Goal: Information Seeking & Learning: Learn about a topic

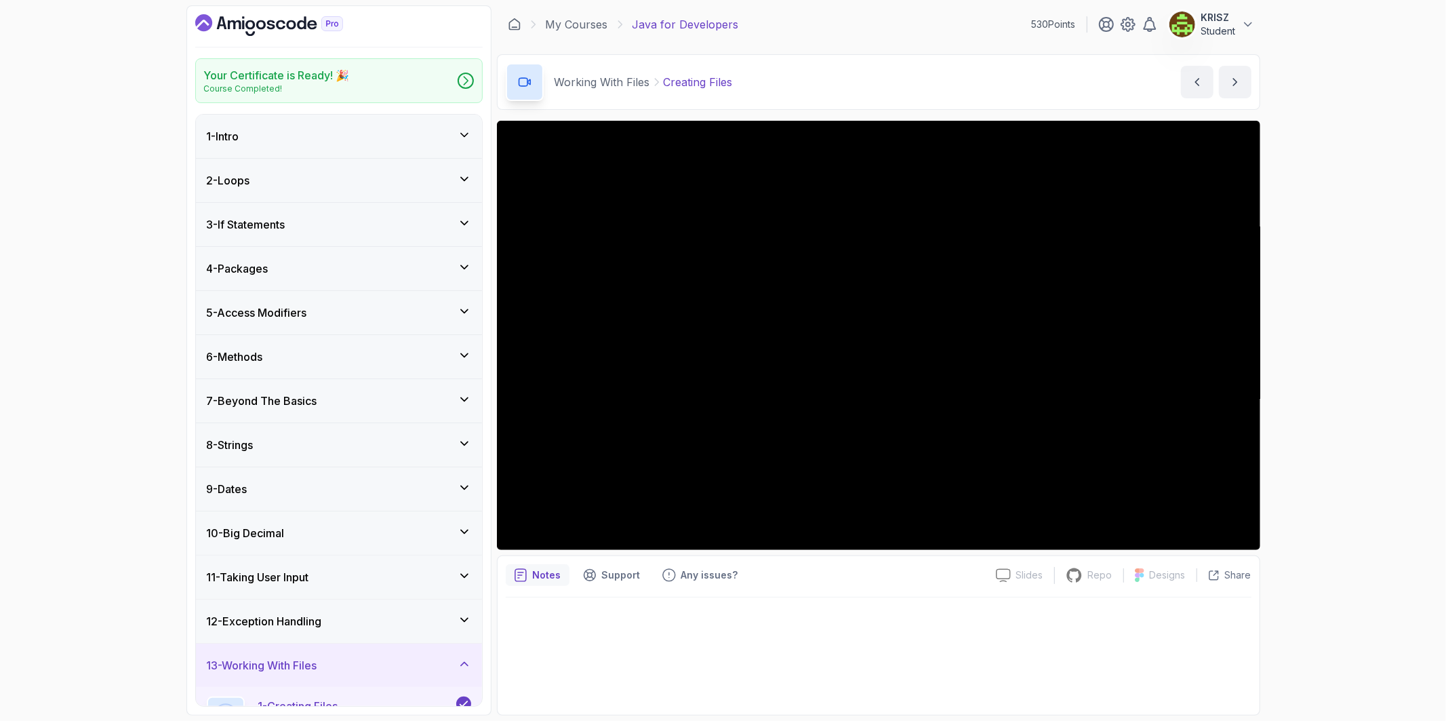
scroll to position [475, 0]
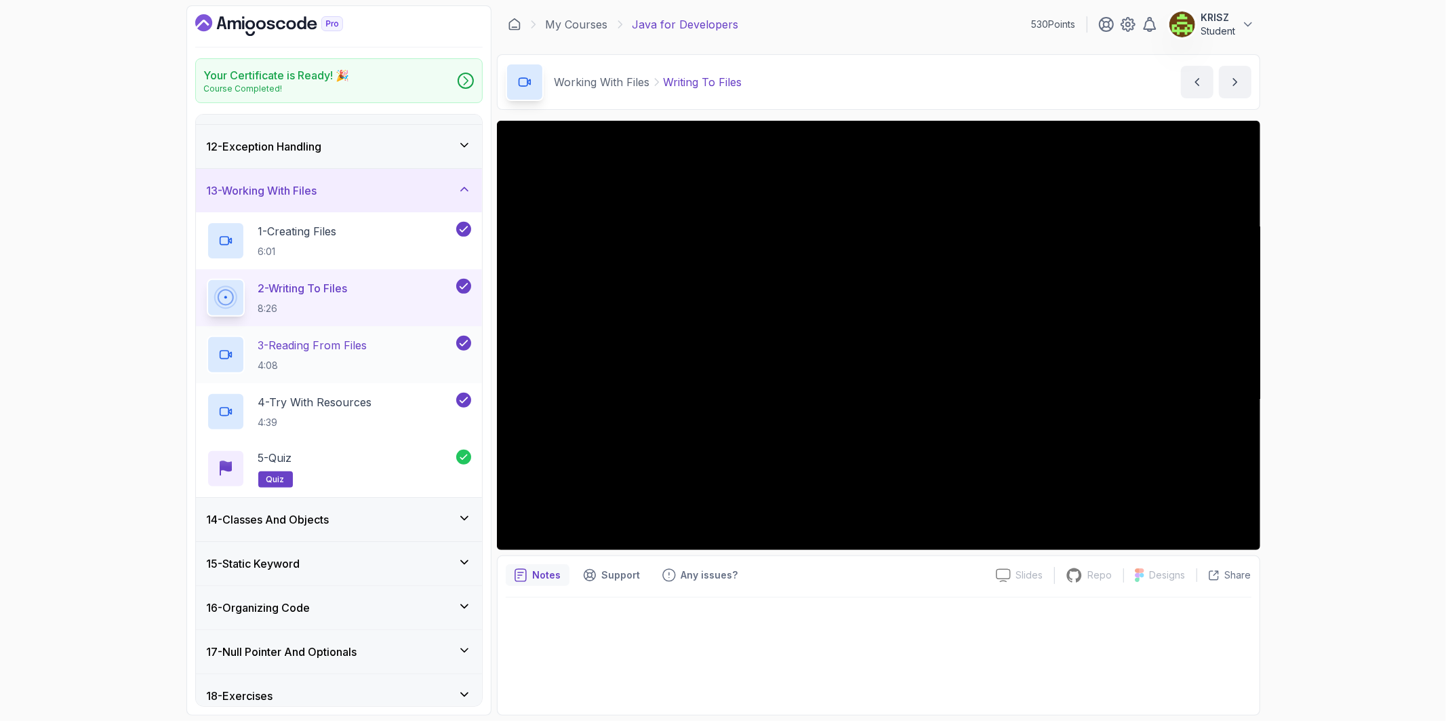
click at [376, 349] on div "3 - Reading From Files 4:08" at bounding box center [330, 355] width 247 height 38
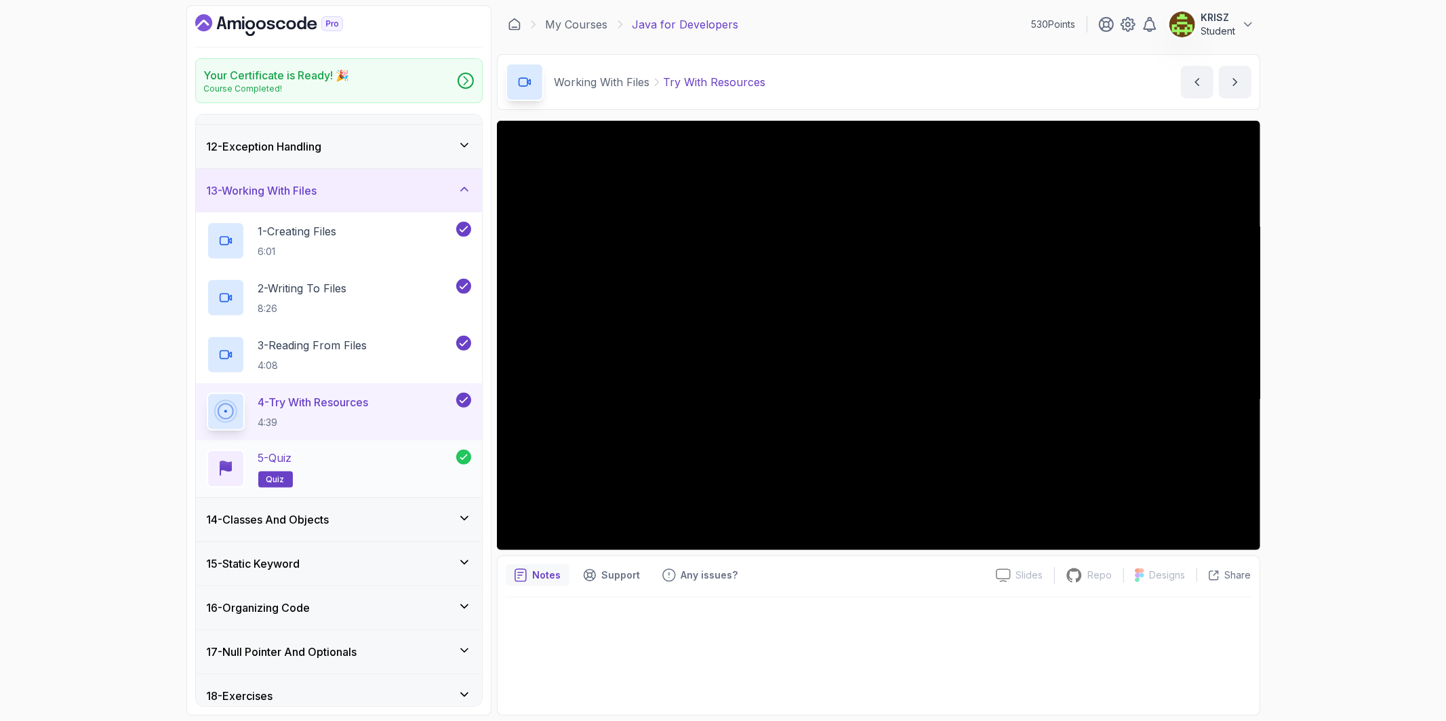
click at [302, 462] on div "5 - Quiz quiz" at bounding box center [332, 469] width 250 height 38
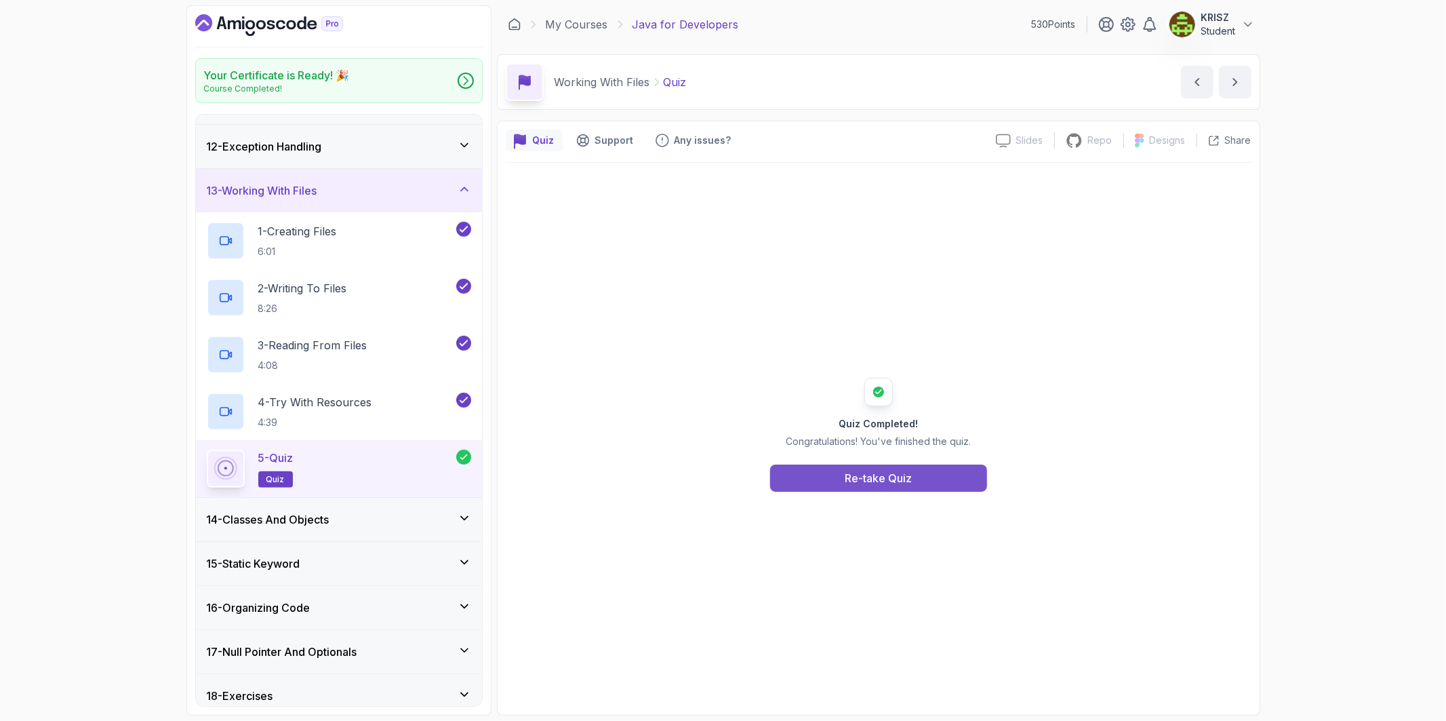
click at [876, 475] on div "Re-take Quiz" at bounding box center [878, 478] width 67 height 16
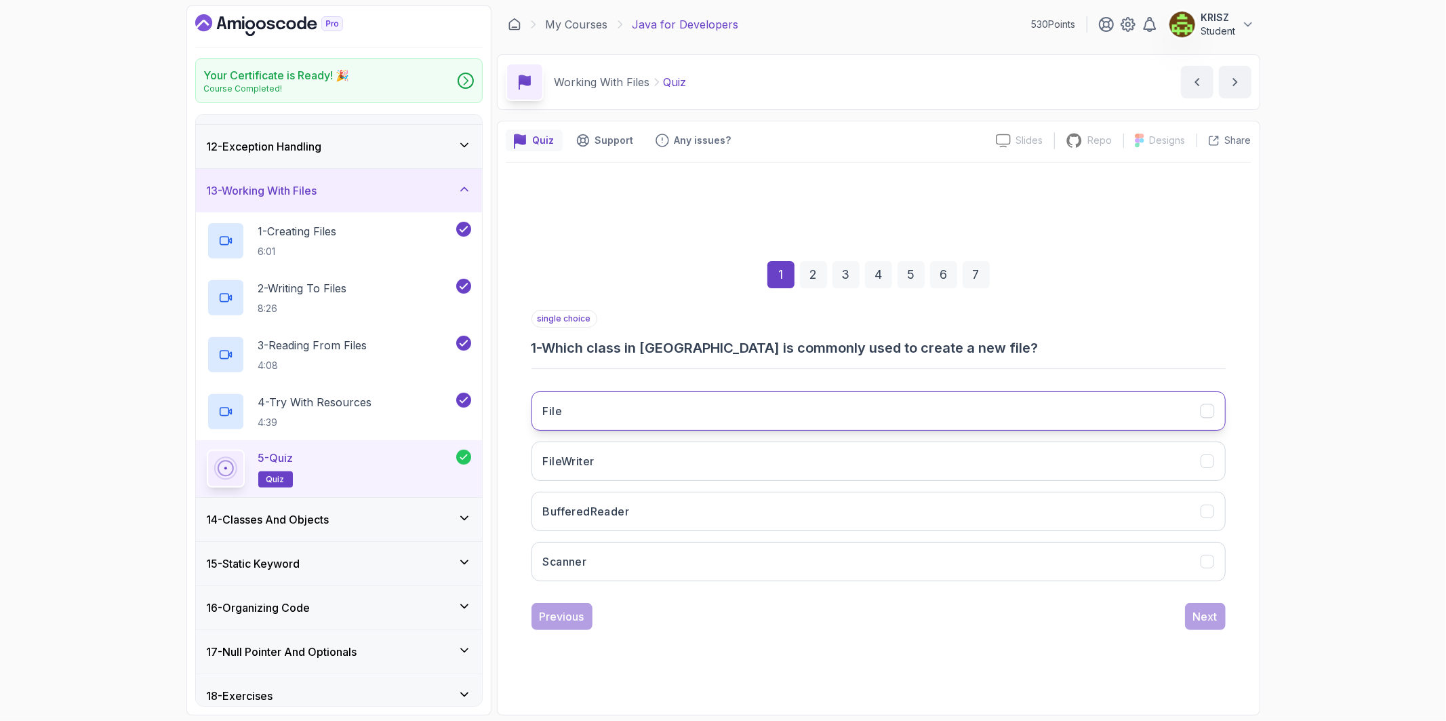
click at [726, 391] on button "File" at bounding box center [879, 410] width 694 height 39
click at [1208, 611] on div "Next" at bounding box center [1205, 616] width 24 height 16
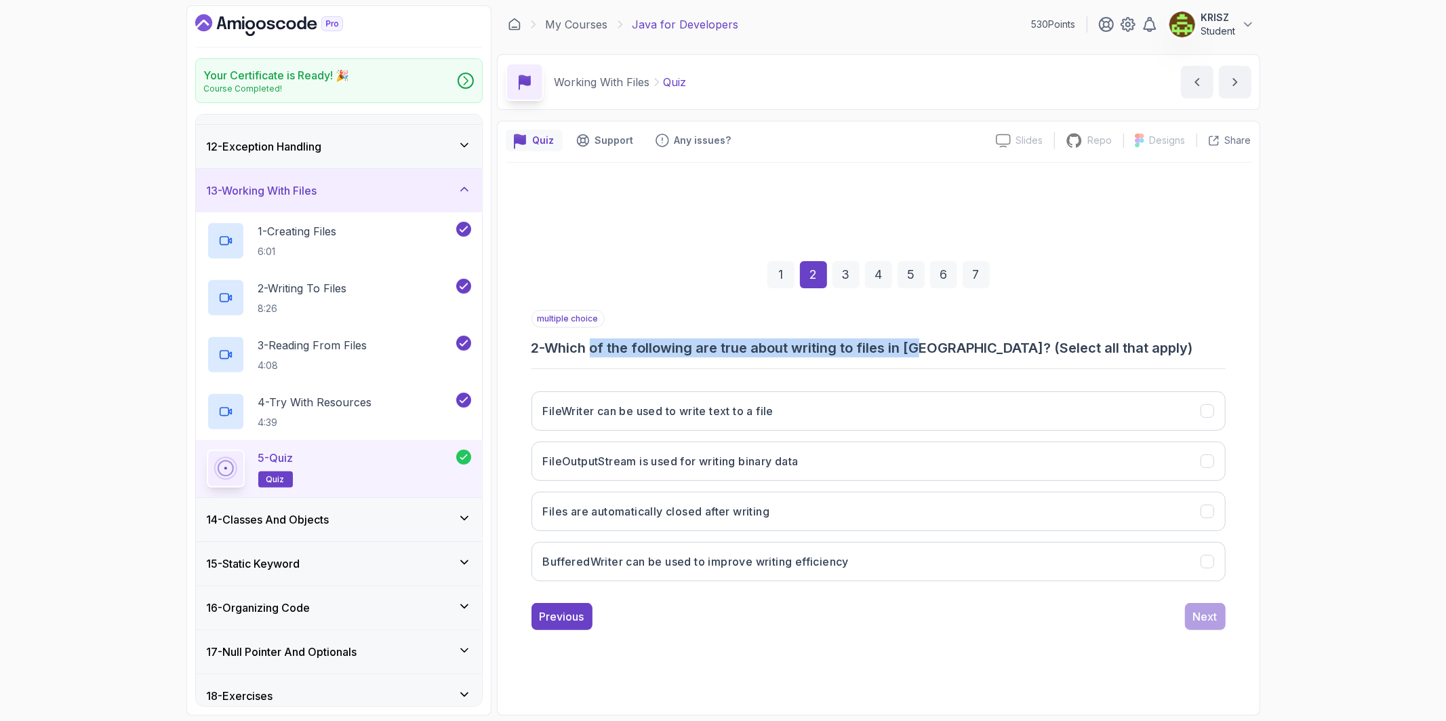
drag, startPoint x: 599, startPoint y: 355, endPoint x: 929, endPoint y: 340, distance: 330.6
click at [929, 340] on h3 "2 - Which of the following are true about writing to files in [GEOGRAPHIC_DATA]…" at bounding box center [879, 347] width 694 height 19
click at [896, 313] on div "multiple choice 2 - Which of the following are true about writing to files in […" at bounding box center [879, 333] width 694 height 47
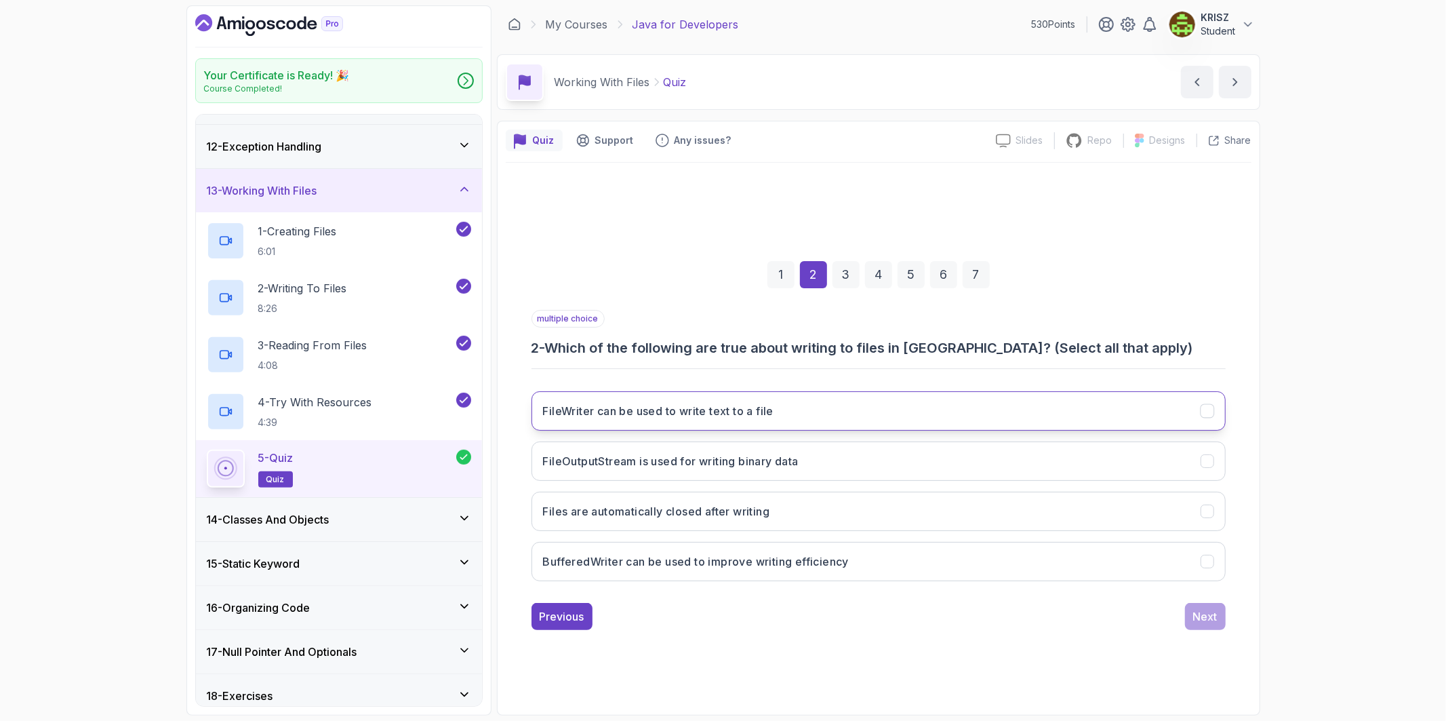
click at [773, 416] on h3 "FileWriter can be used to write text to a file" at bounding box center [658, 411] width 231 height 16
click at [848, 551] on button "BufferedWriter can be used to improve writing efficiency" at bounding box center [879, 561] width 694 height 39
click at [849, 519] on button "Files are automatically closed after writing" at bounding box center [879, 511] width 694 height 39
click at [1204, 612] on div "Next" at bounding box center [1205, 616] width 24 height 16
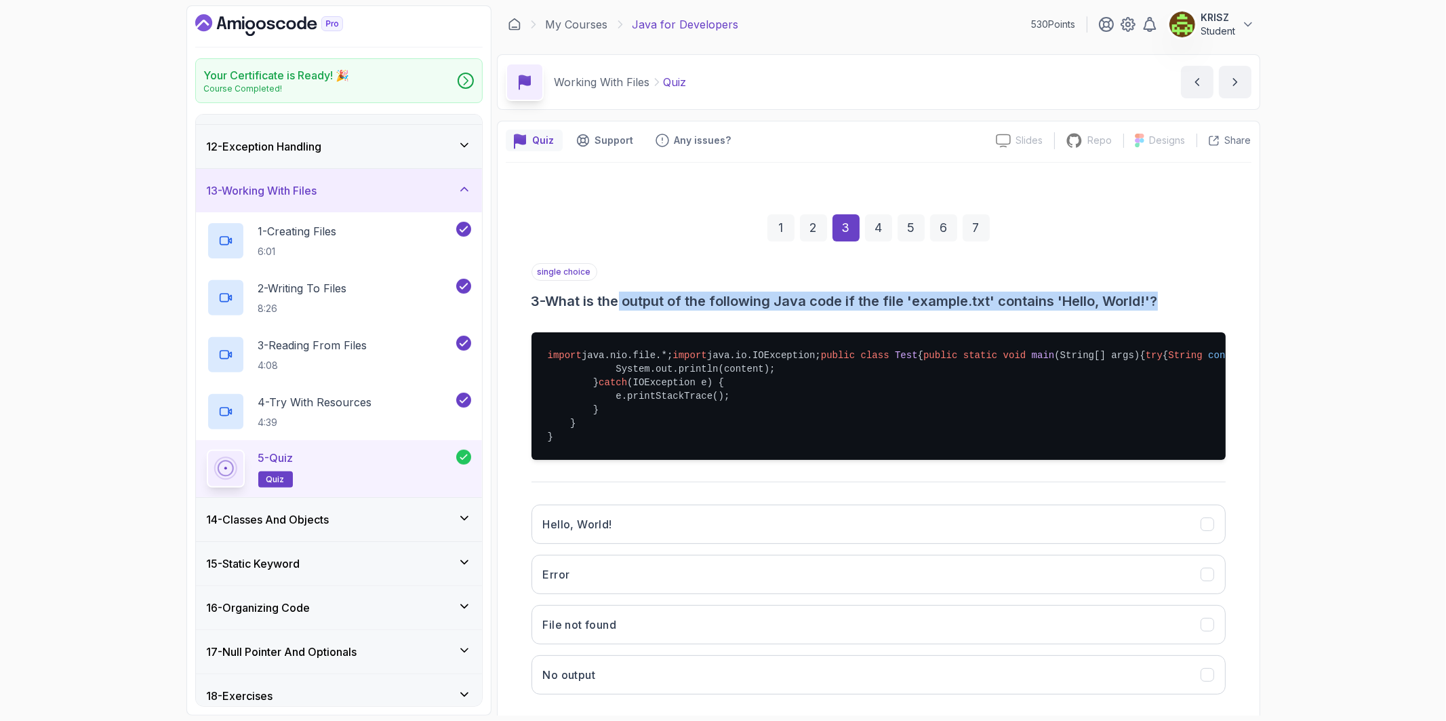
drag, startPoint x: 627, startPoint y: 309, endPoint x: 1164, endPoint y: 289, distance: 538.1
click at [1164, 289] on div "single choice 3 - What is the output of the following Java code if the file 'ex…" at bounding box center [879, 286] width 694 height 47
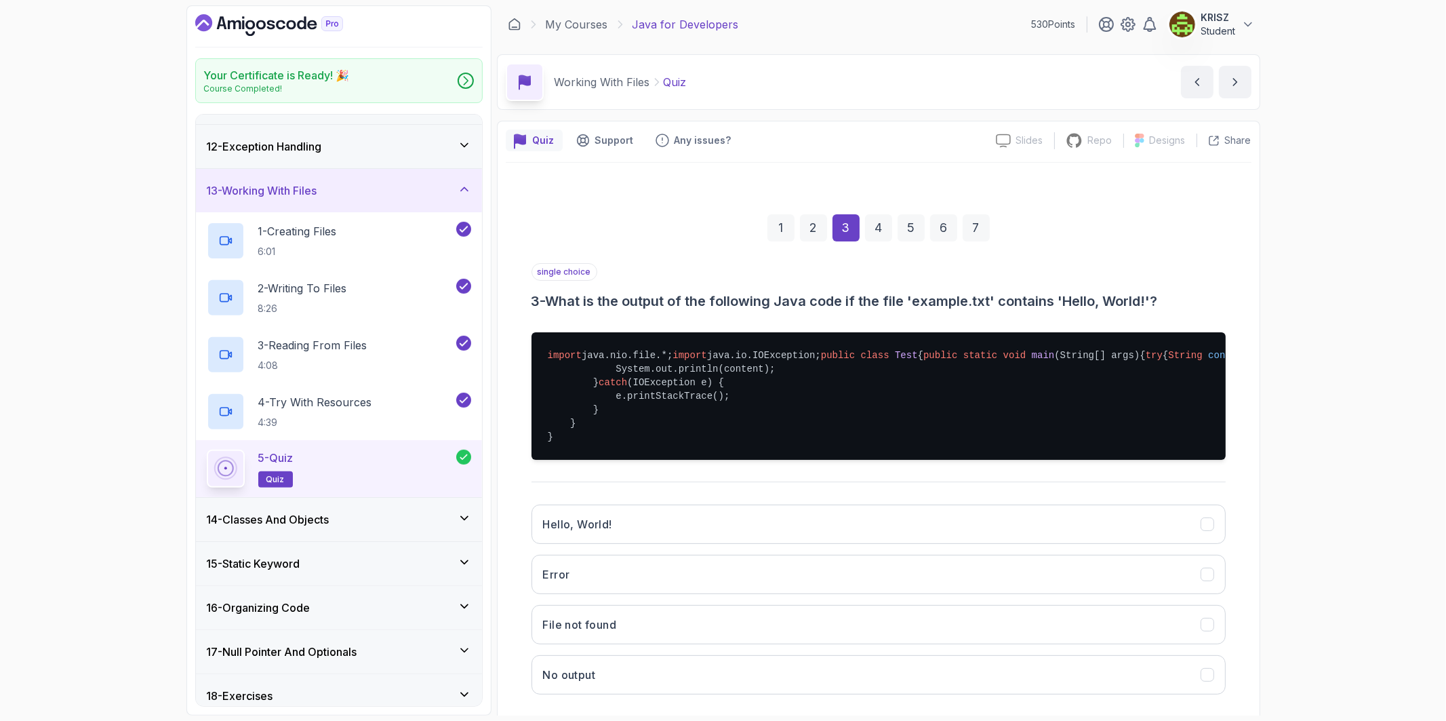
click at [1043, 263] on div "single choice 3 - What is the output of the following Java code if the file 'ex…" at bounding box center [879, 286] width 694 height 47
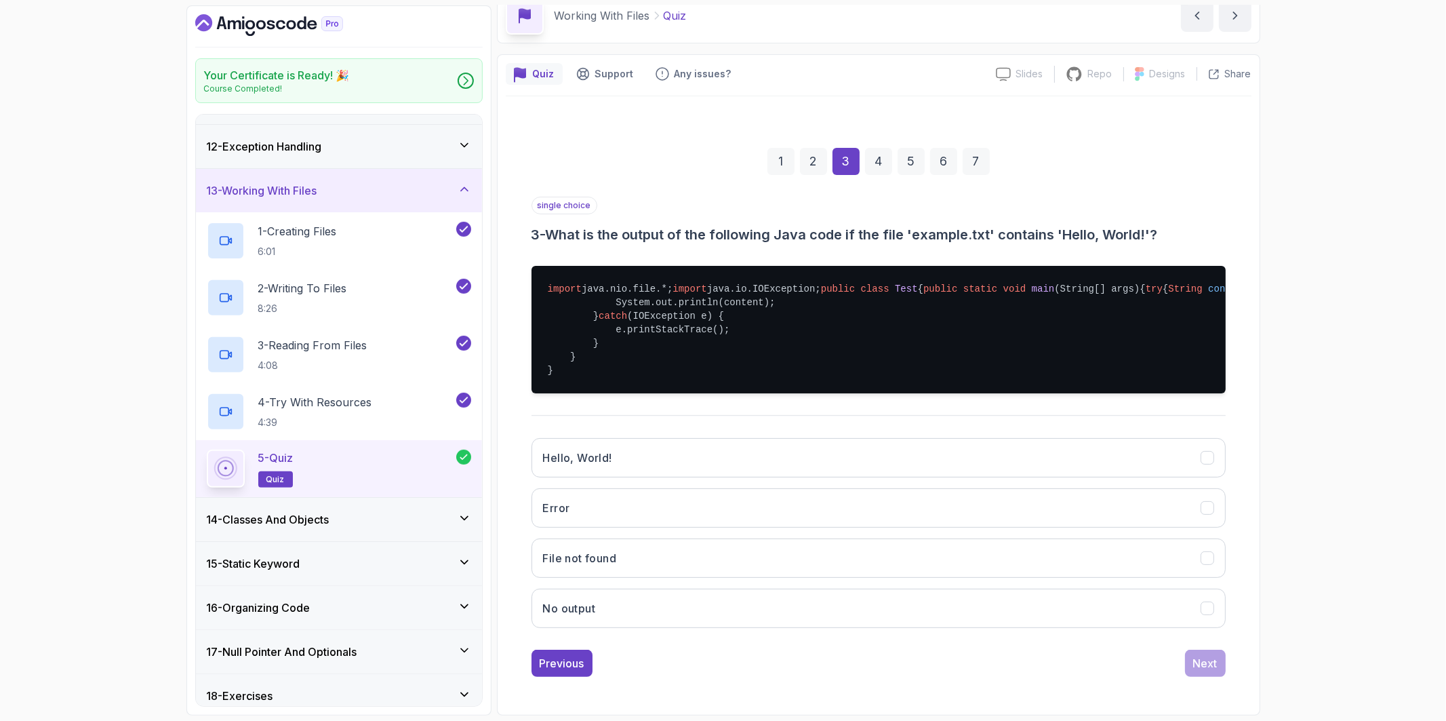
scroll to position [134, 0]
click at [824, 445] on button "Hello, World!" at bounding box center [879, 457] width 694 height 39
click at [1198, 654] on button "Next" at bounding box center [1205, 663] width 41 height 27
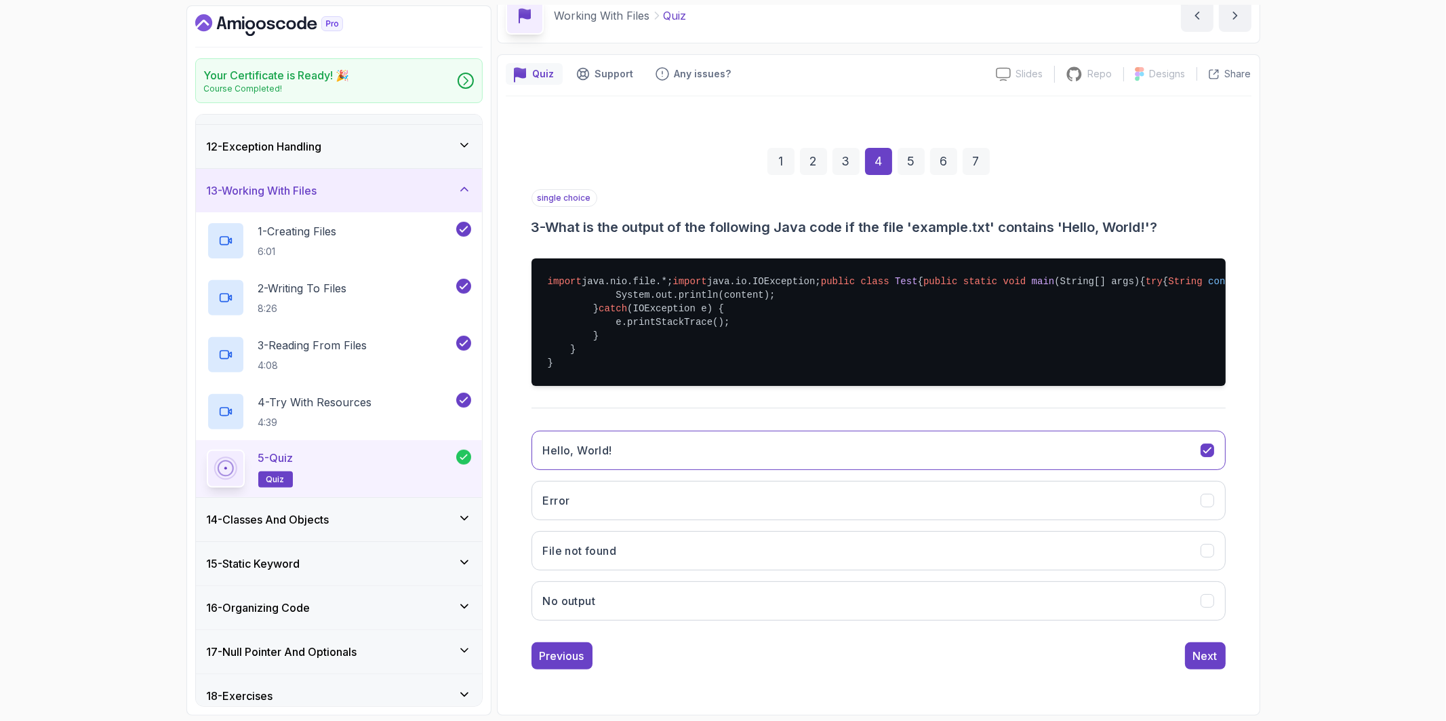
scroll to position [0, 0]
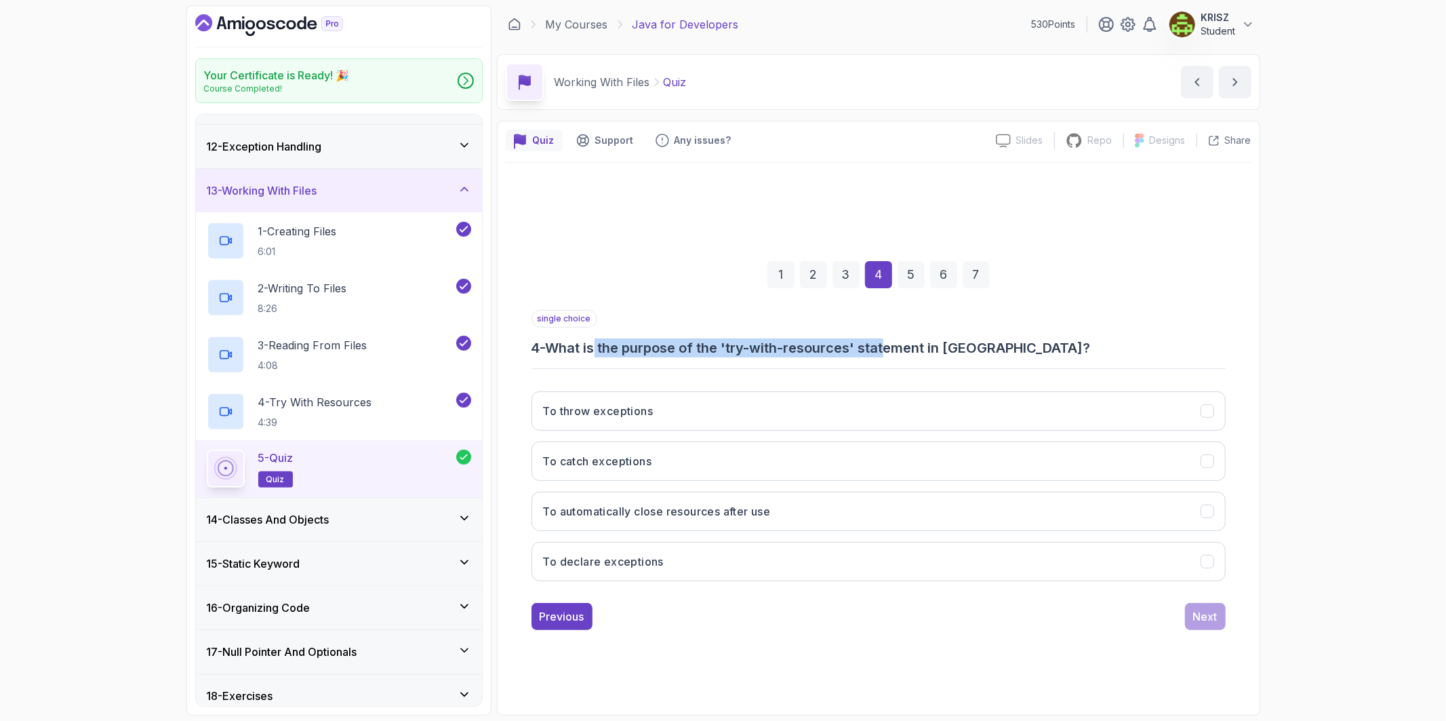
drag, startPoint x: 605, startPoint y: 344, endPoint x: 891, endPoint y: 342, distance: 286.1
click at [891, 342] on h3 "4 - What is the purpose of the 'try-with-resources' statement in [GEOGRAPHIC_DA…" at bounding box center [879, 347] width 694 height 19
click at [848, 500] on button "To automatically close resources after use" at bounding box center [879, 511] width 694 height 39
click at [1058, 611] on div "Previous Next" at bounding box center [879, 616] width 694 height 27
click at [1214, 615] on div "Next" at bounding box center [1205, 616] width 24 height 16
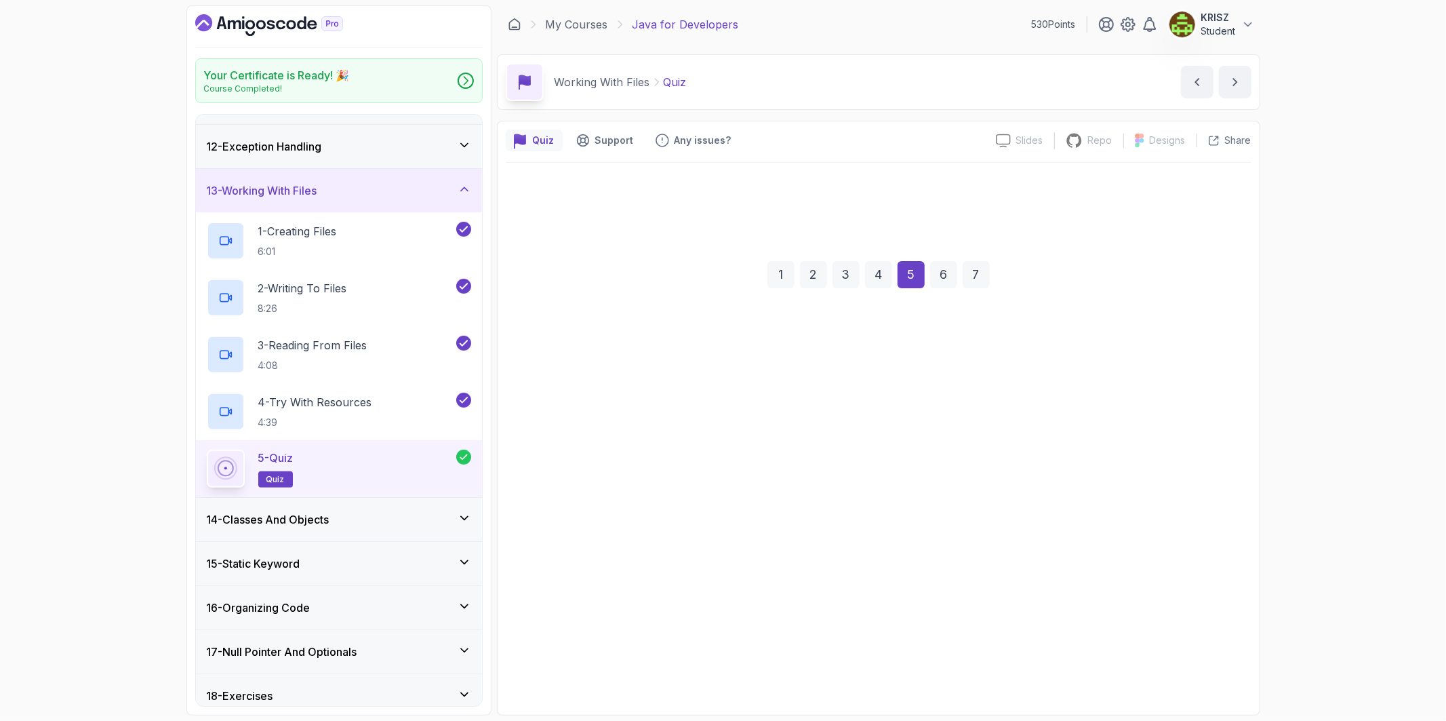
click at [1214, 615] on div "Next" at bounding box center [1205, 611] width 24 height 16
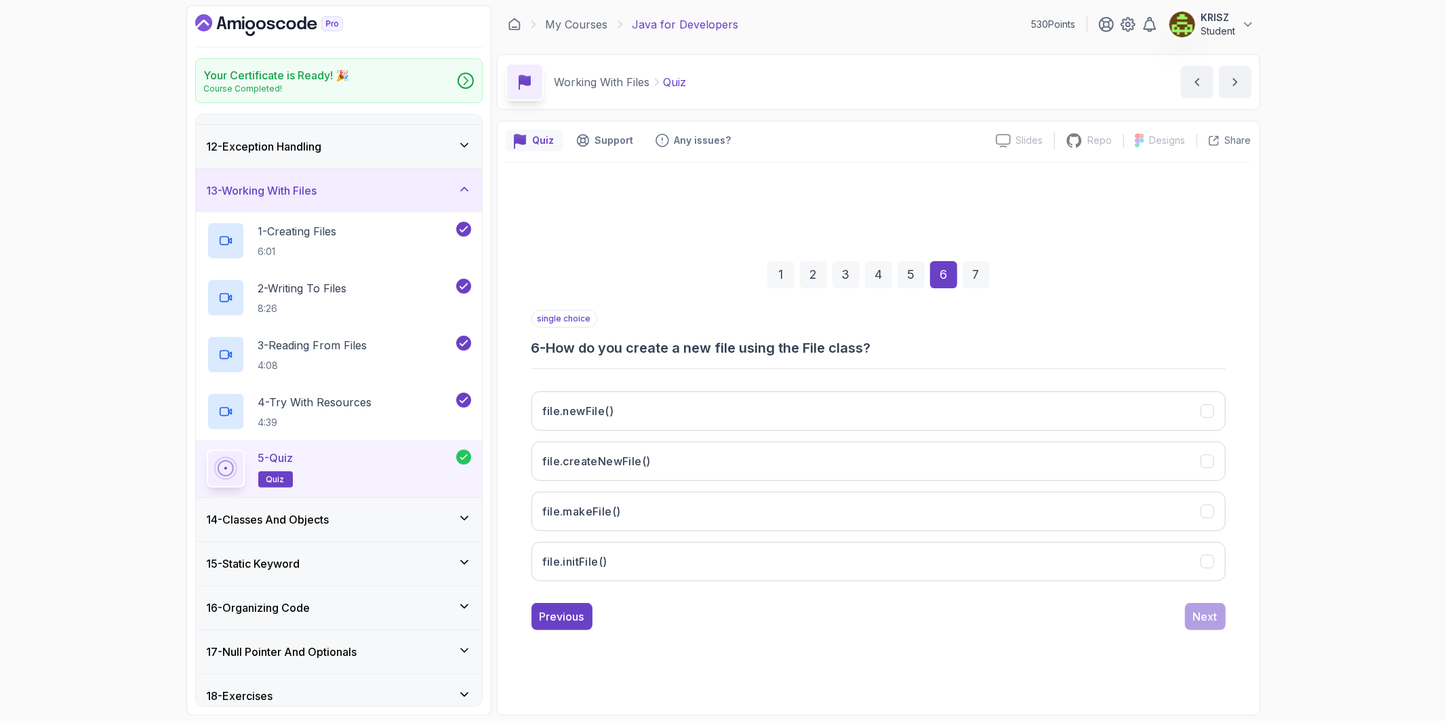
drag, startPoint x: 1214, startPoint y: 615, endPoint x: 1290, endPoint y: 475, distance: 158.7
click at [914, 454] on button "file.createNewFile()" at bounding box center [879, 460] width 694 height 39
click at [1202, 622] on div "Next" at bounding box center [1205, 616] width 24 height 16
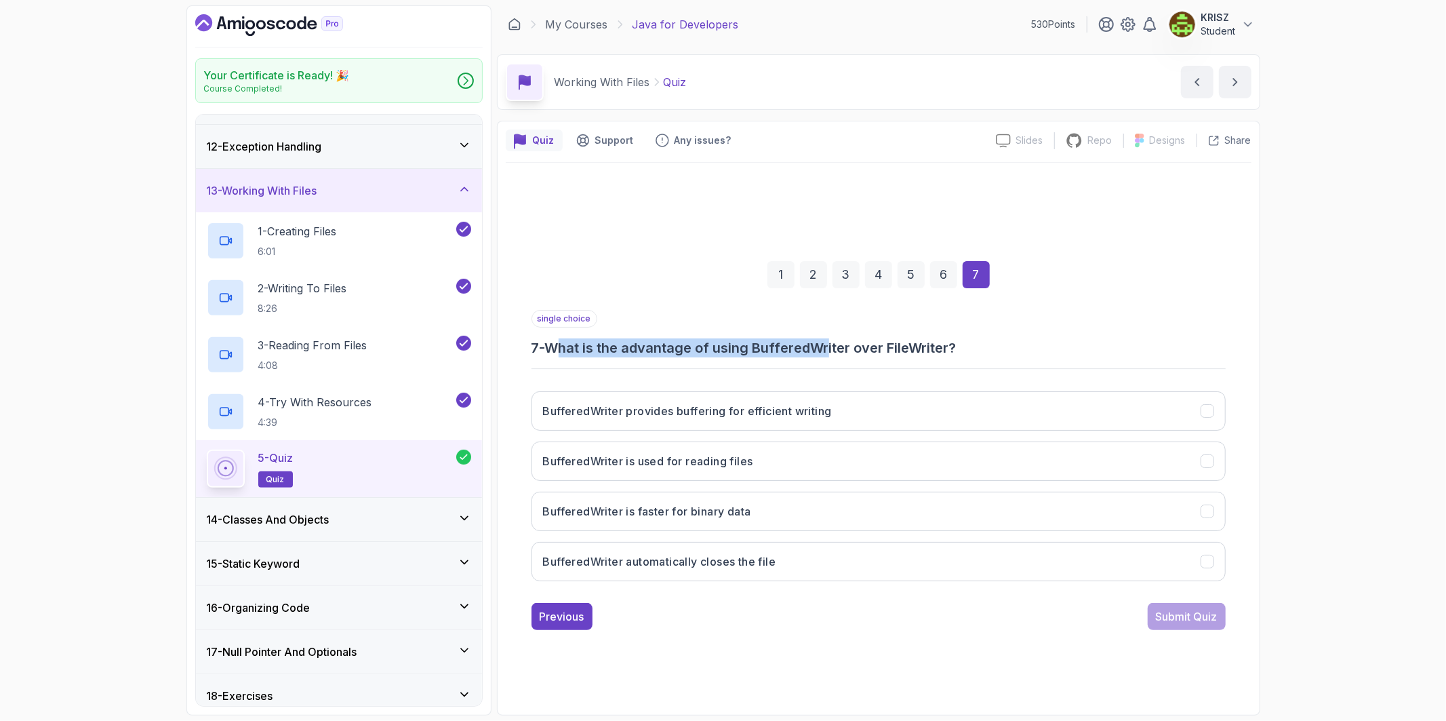
drag, startPoint x: 594, startPoint y: 350, endPoint x: 849, endPoint y: 351, distance: 255.0
click at [845, 351] on h3 "7 - What is the advantage of using BufferedWriter over FileWriter?" at bounding box center [879, 347] width 694 height 19
click at [1014, 347] on h3 "7 - What is the advantage of using BufferedWriter over FileWriter?" at bounding box center [879, 347] width 694 height 19
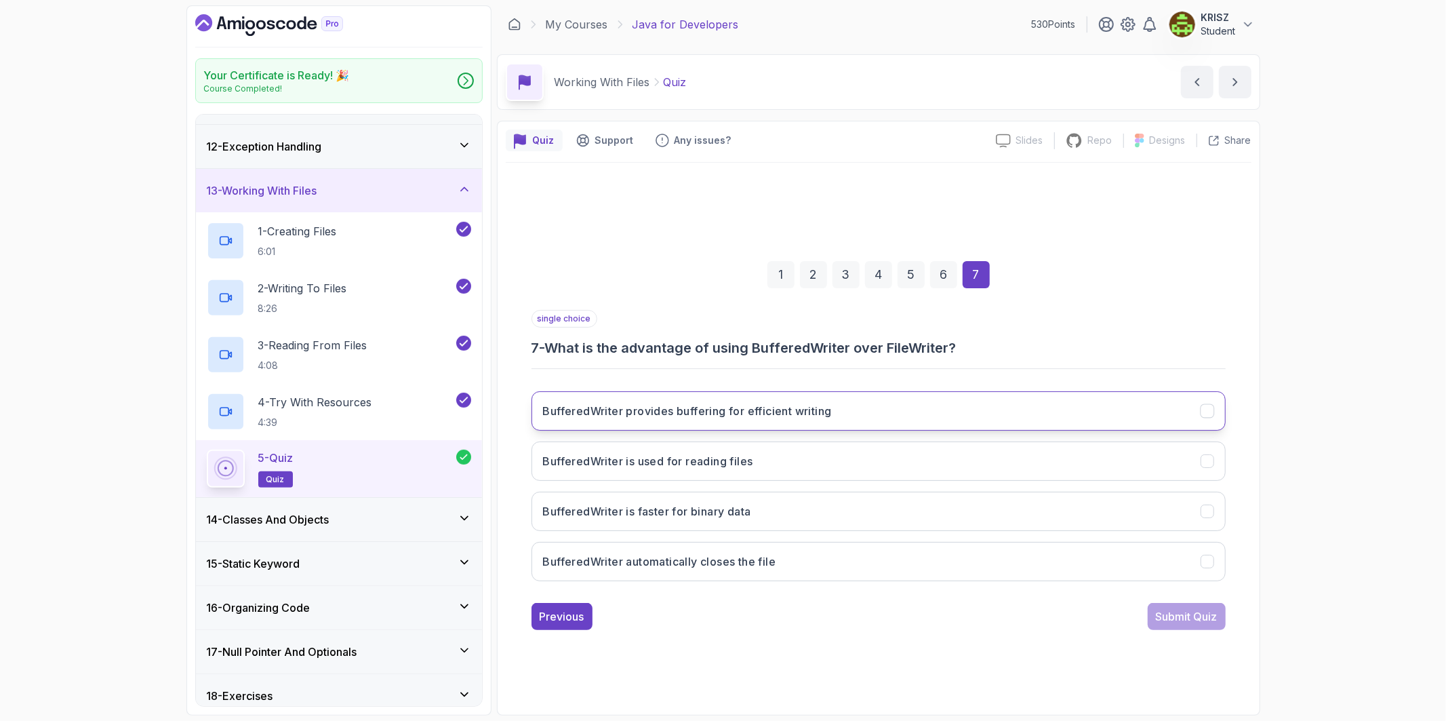
click at [932, 402] on button "BufferedWriter provides buffering for efficient writing" at bounding box center [879, 410] width 694 height 39
click at [1178, 612] on div "Submit Quiz" at bounding box center [1187, 616] width 62 height 16
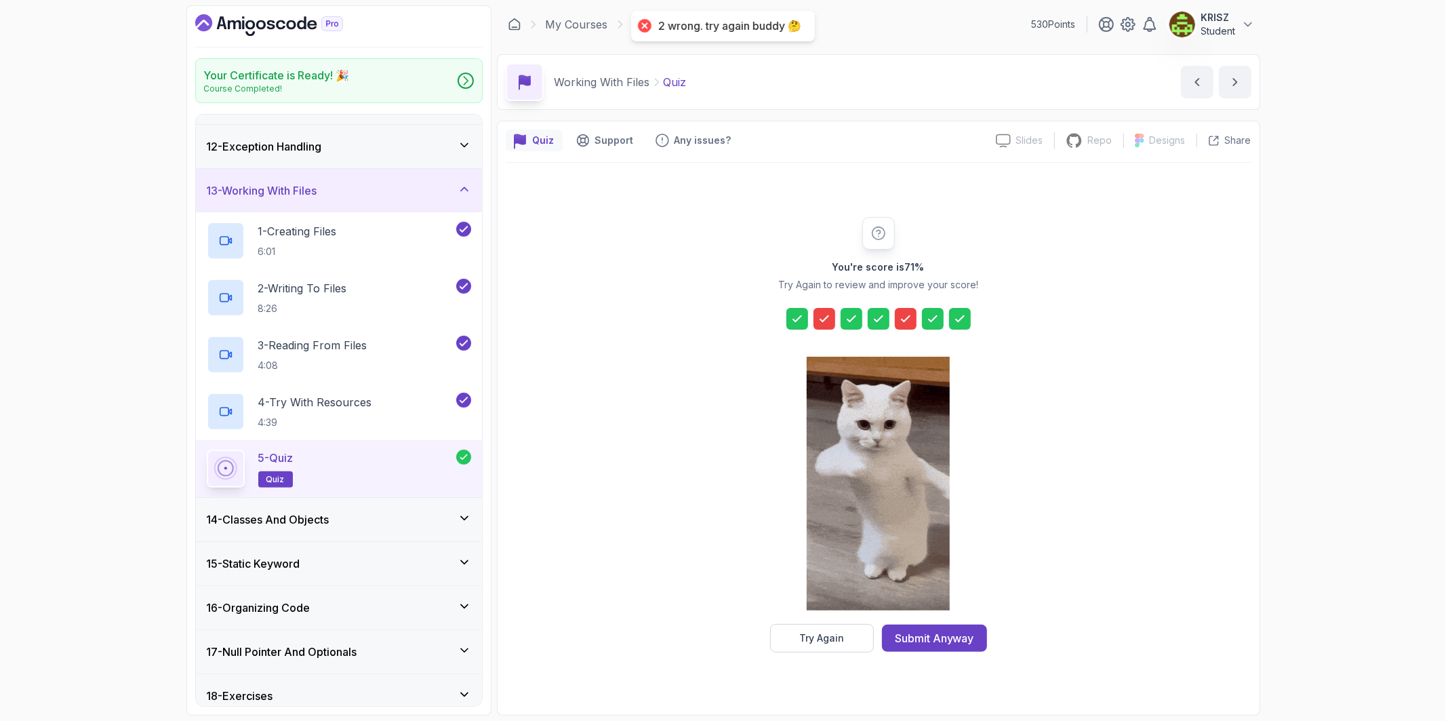
click at [824, 315] on icon at bounding box center [825, 319] width 14 height 14
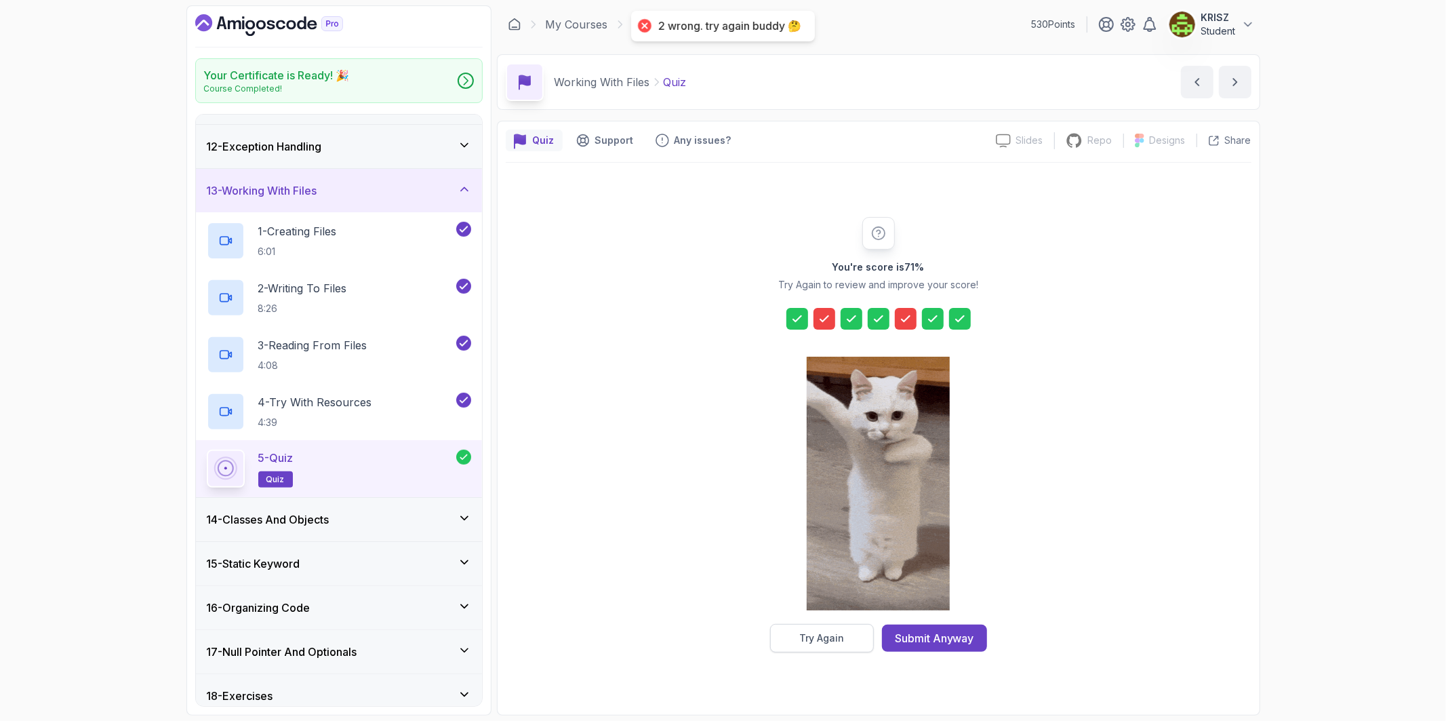
click at [839, 633] on div "Try Again" at bounding box center [821, 638] width 45 height 14
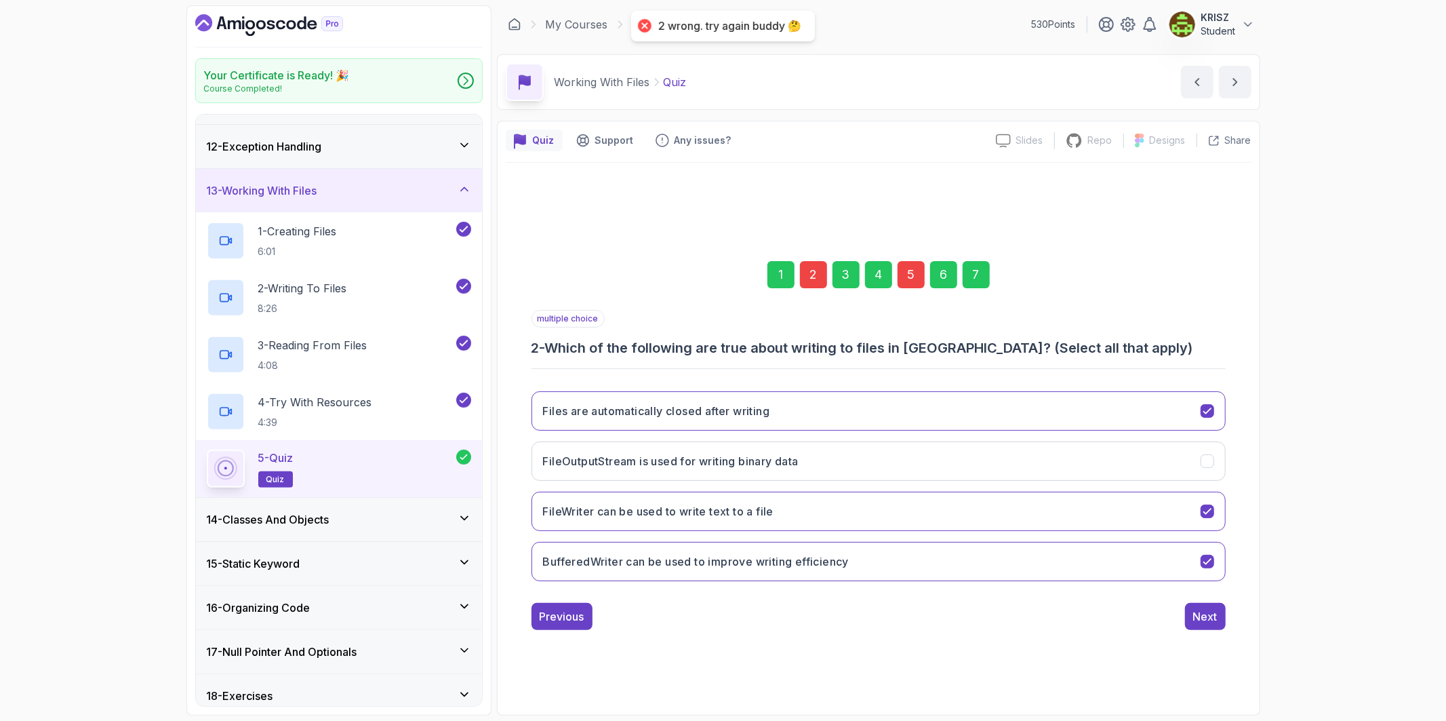
click at [810, 274] on div "2" at bounding box center [813, 274] width 27 height 27
click at [894, 274] on div "1 2 3 4 5 6 7" at bounding box center [879, 274] width 694 height 71
click at [910, 275] on div "5" at bounding box center [911, 274] width 27 height 27
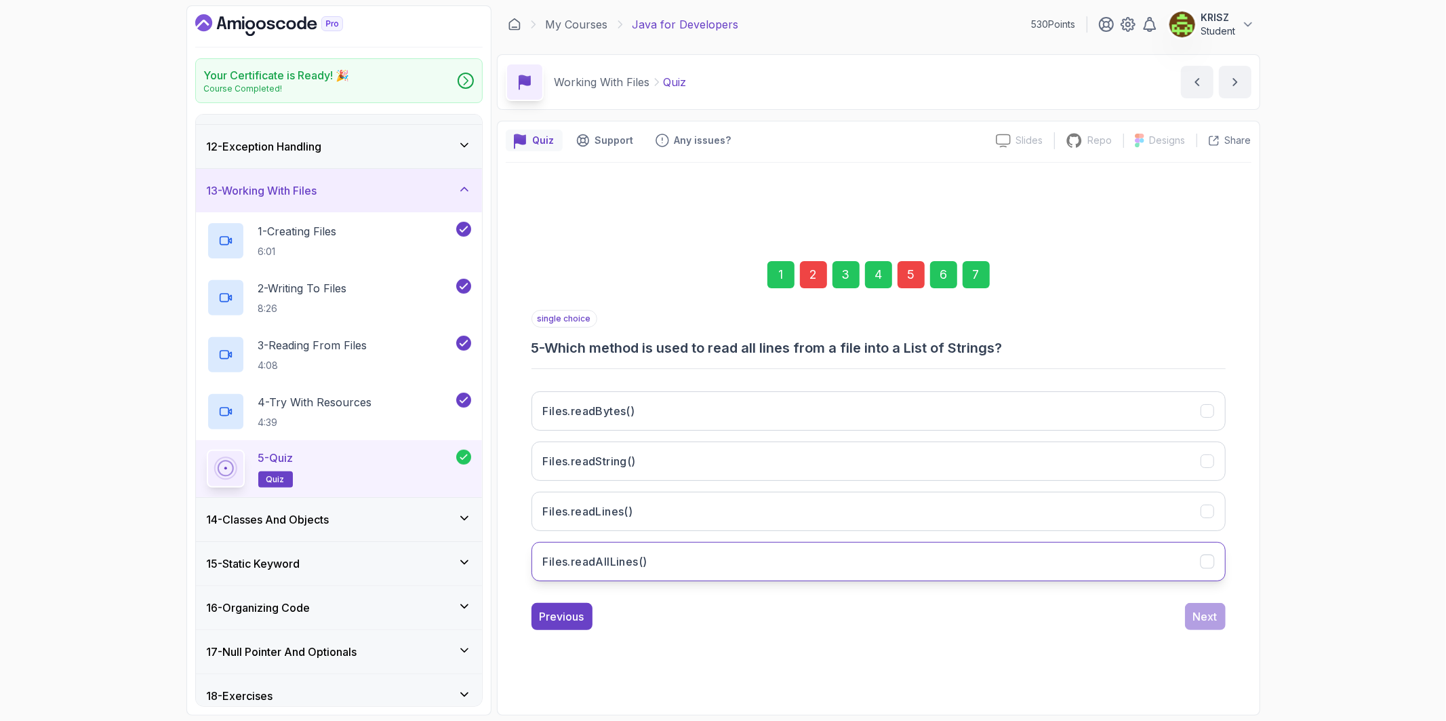
click at [782, 556] on button "Files.readAllLines()" at bounding box center [879, 561] width 694 height 39
click at [808, 273] on div "2" at bounding box center [813, 274] width 27 height 27
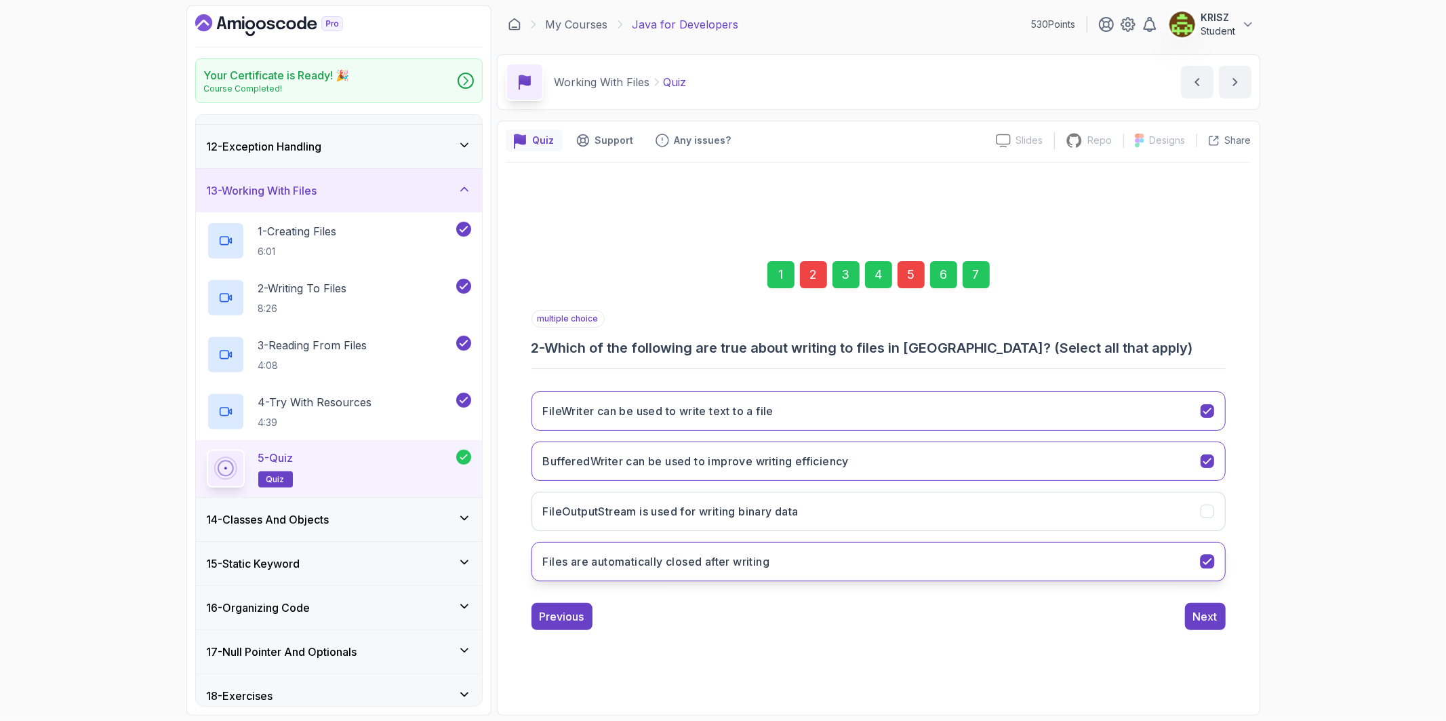
click at [844, 565] on button "Files are automatically closed after writing" at bounding box center [879, 561] width 694 height 39
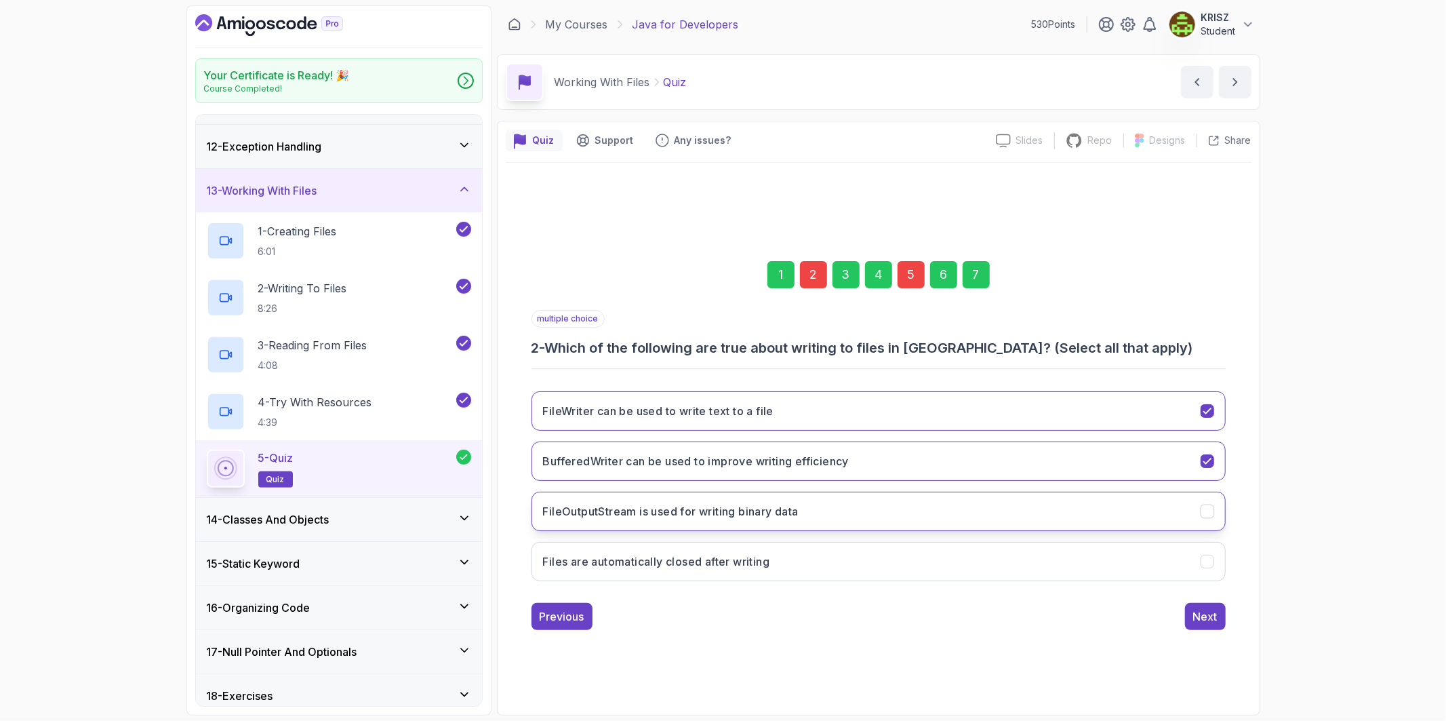
click at [843, 504] on button "FileOutputStream is used for writing binary data" at bounding box center [879, 511] width 694 height 39
click at [1202, 614] on div "Next" at bounding box center [1205, 616] width 24 height 16
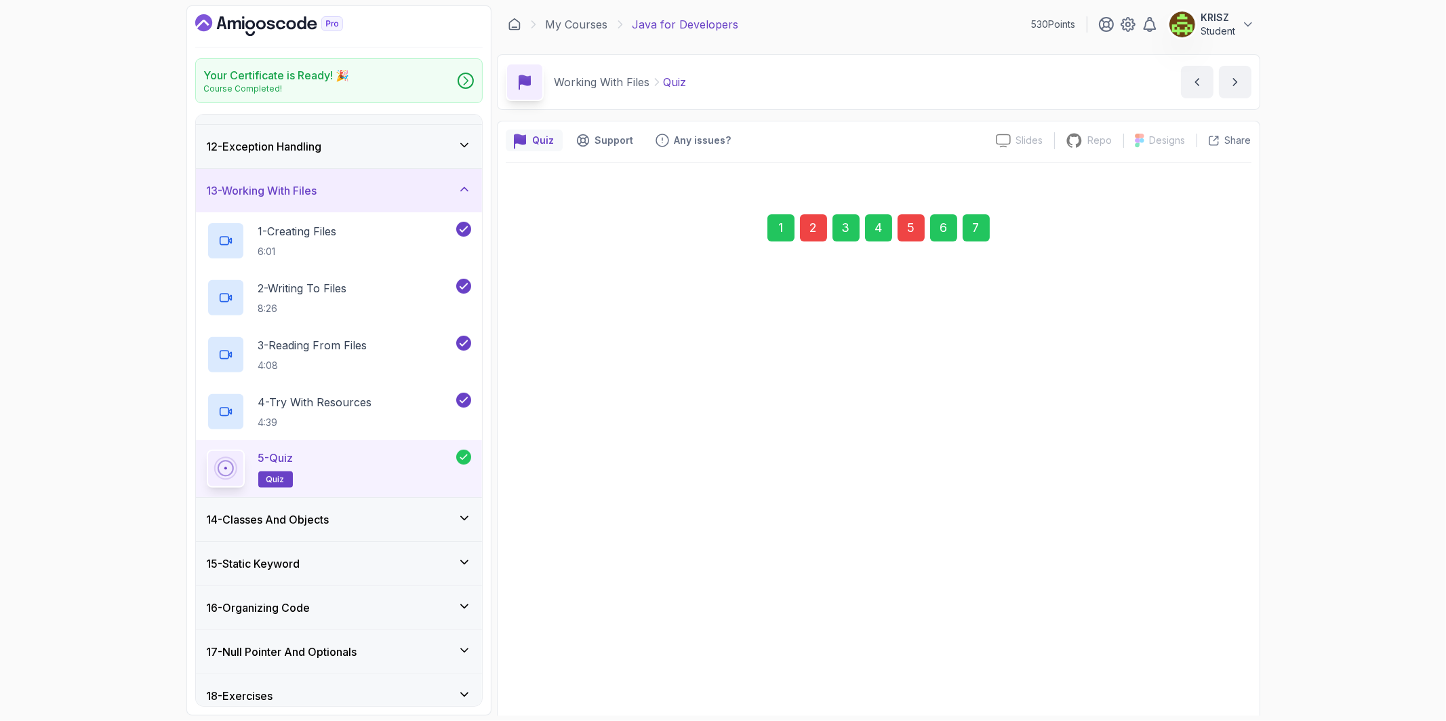
click at [1196, 544] on button "No output" at bounding box center [879, 523] width 694 height 39
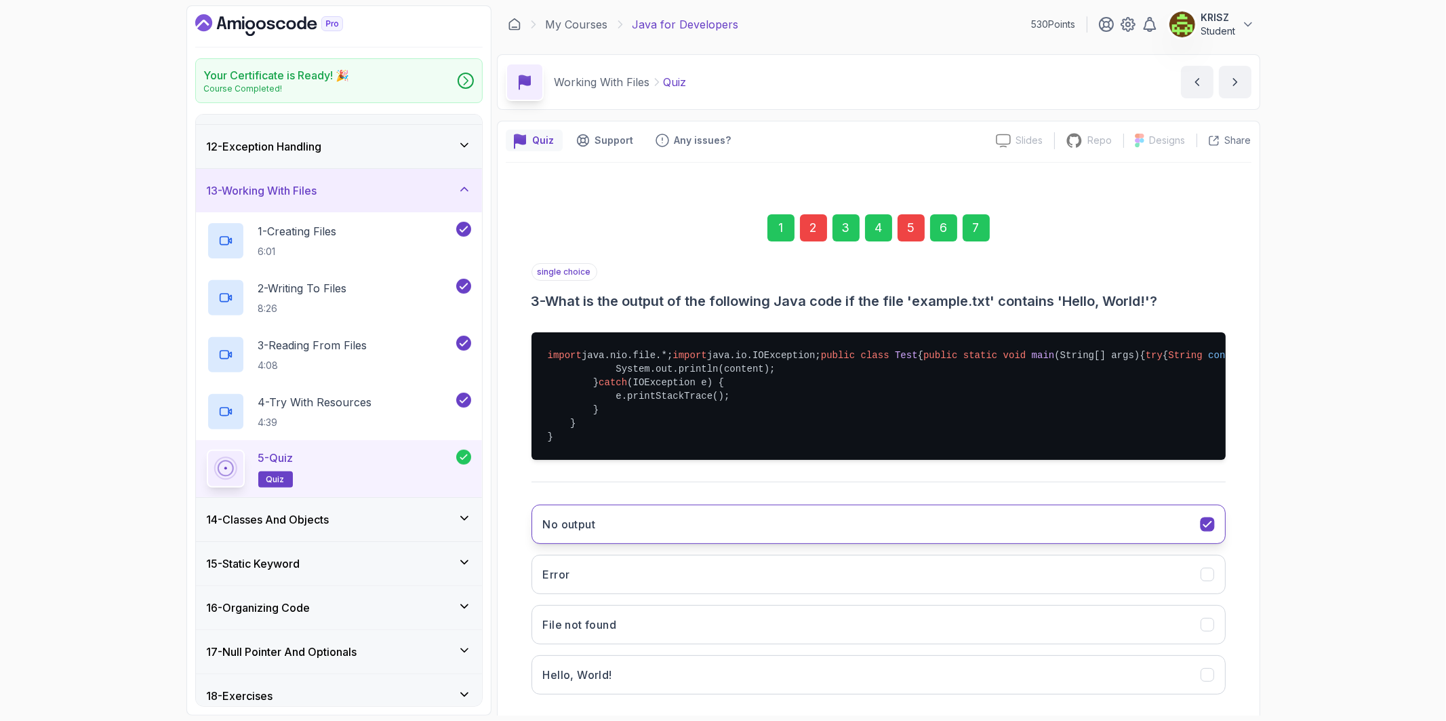
click at [1192, 544] on button "No output" at bounding box center [879, 523] width 694 height 39
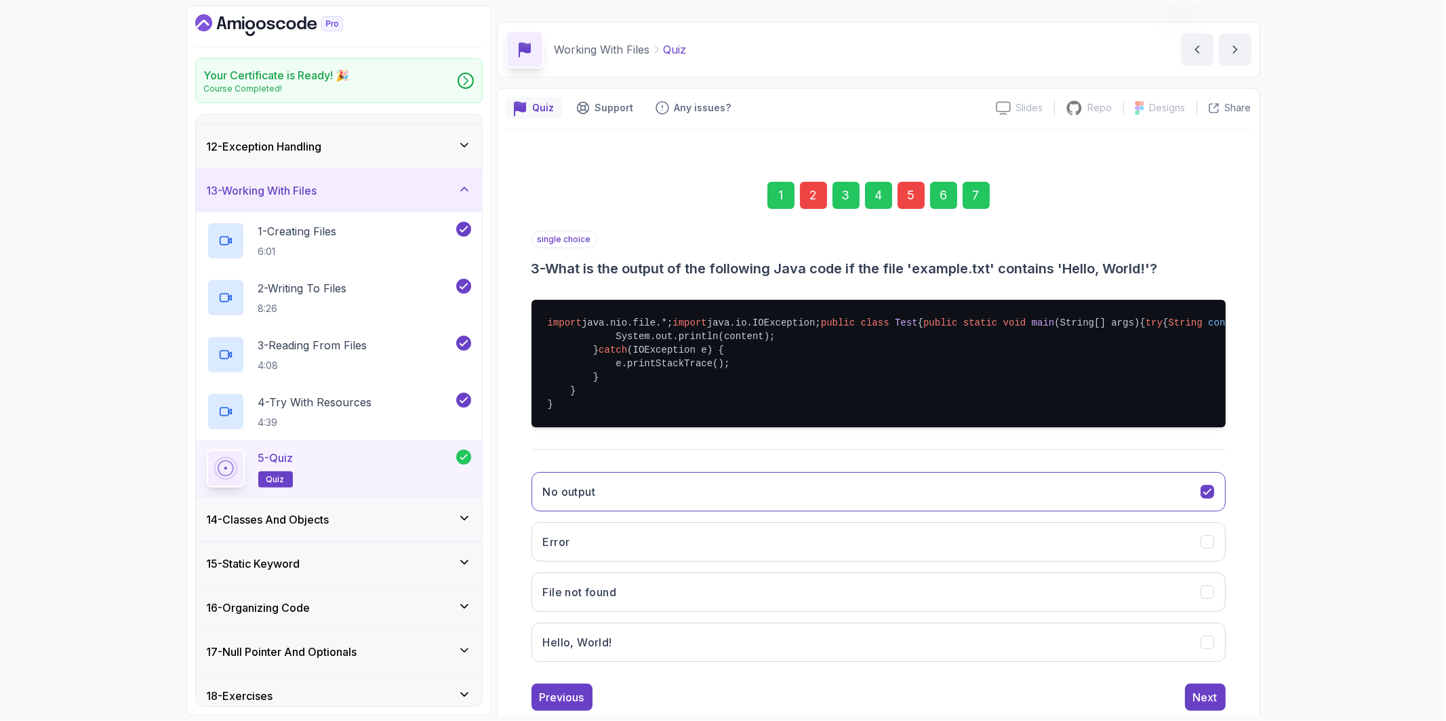
scroll to position [134, 0]
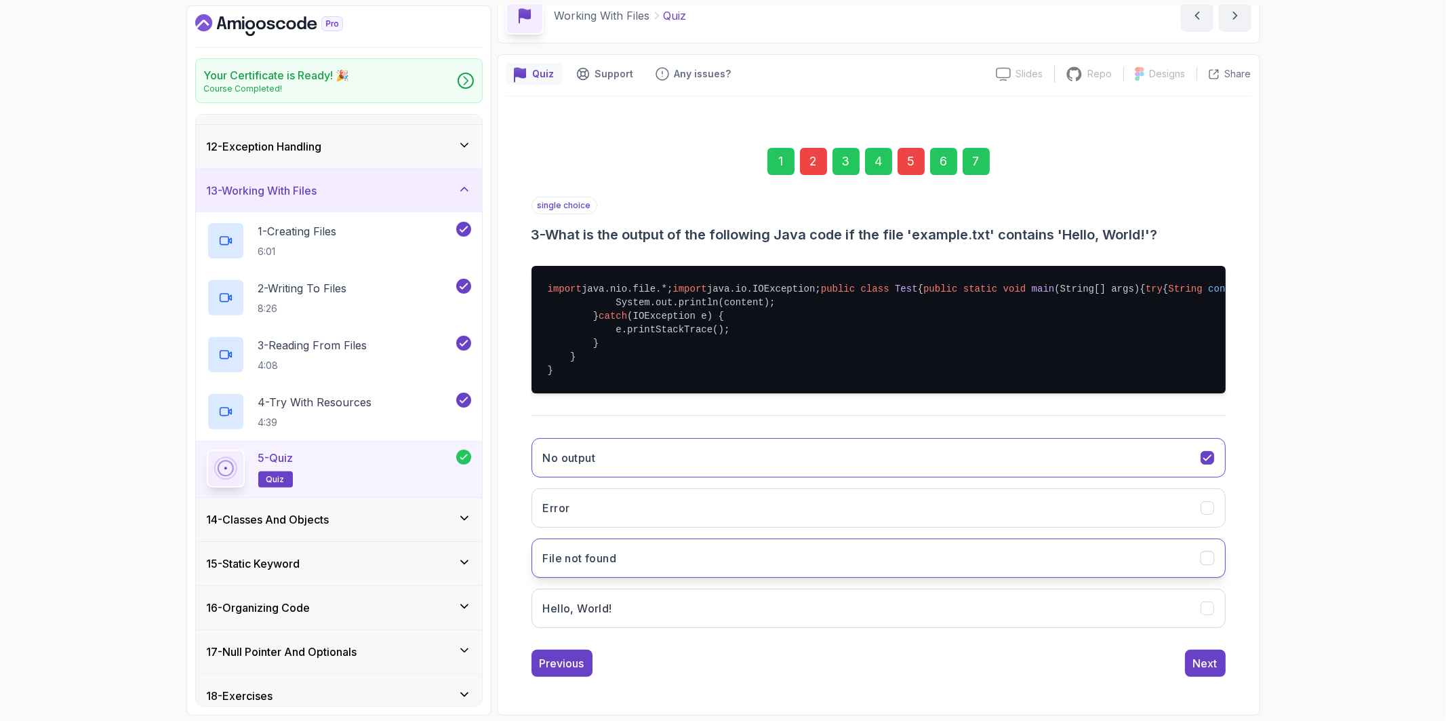
click at [1065, 545] on button "File not found" at bounding box center [879, 557] width 694 height 39
click at [1117, 591] on button "Hello, World!" at bounding box center [879, 608] width 694 height 39
click at [1208, 665] on div "Next" at bounding box center [1205, 663] width 24 height 16
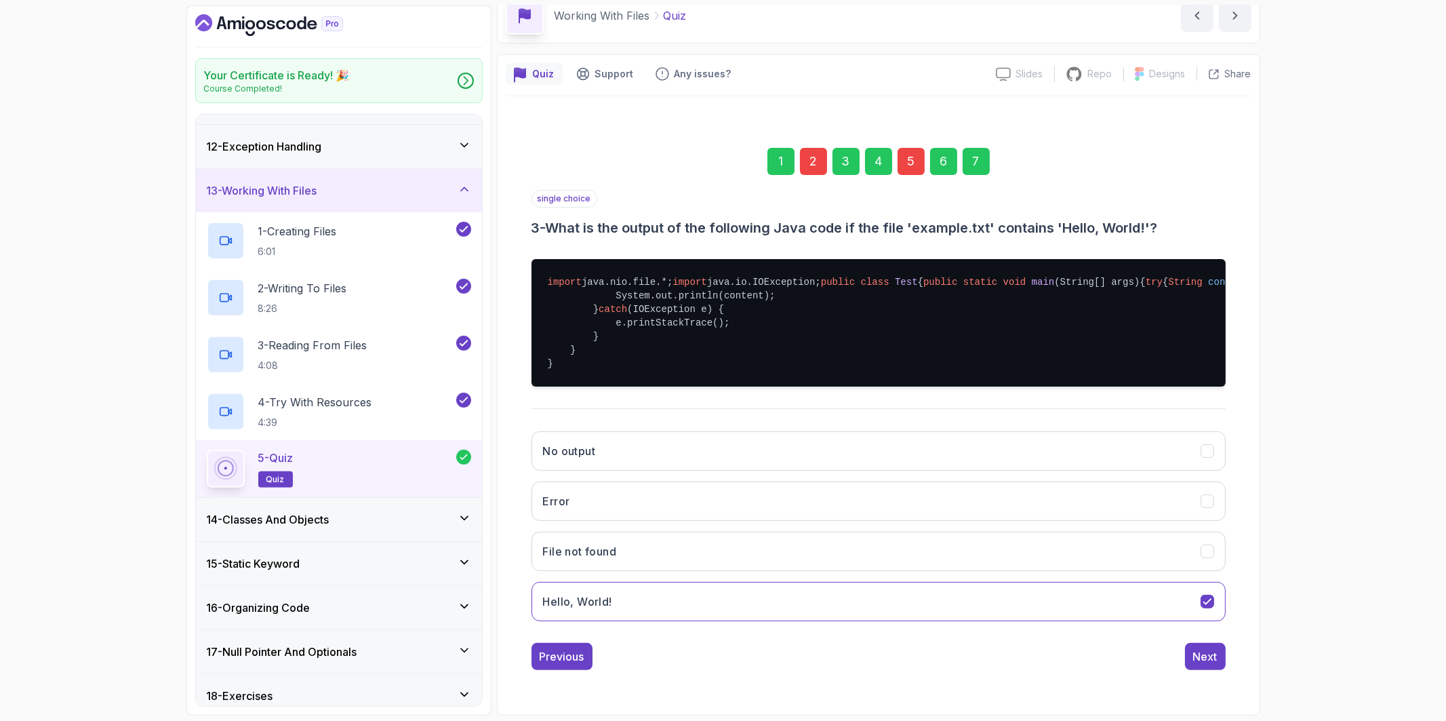
scroll to position [0, 0]
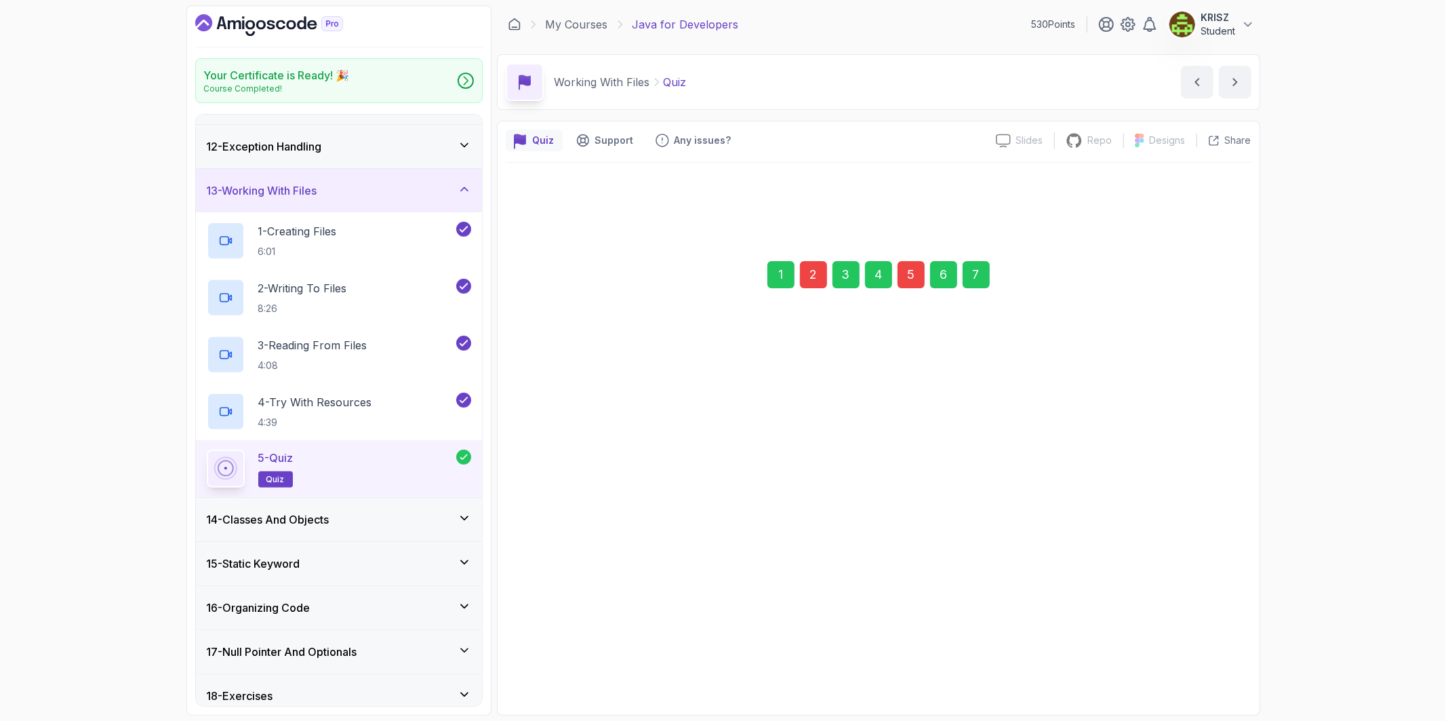
click at [1201, 615] on div "Next" at bounding box center [1205, 616] width 24 height 16
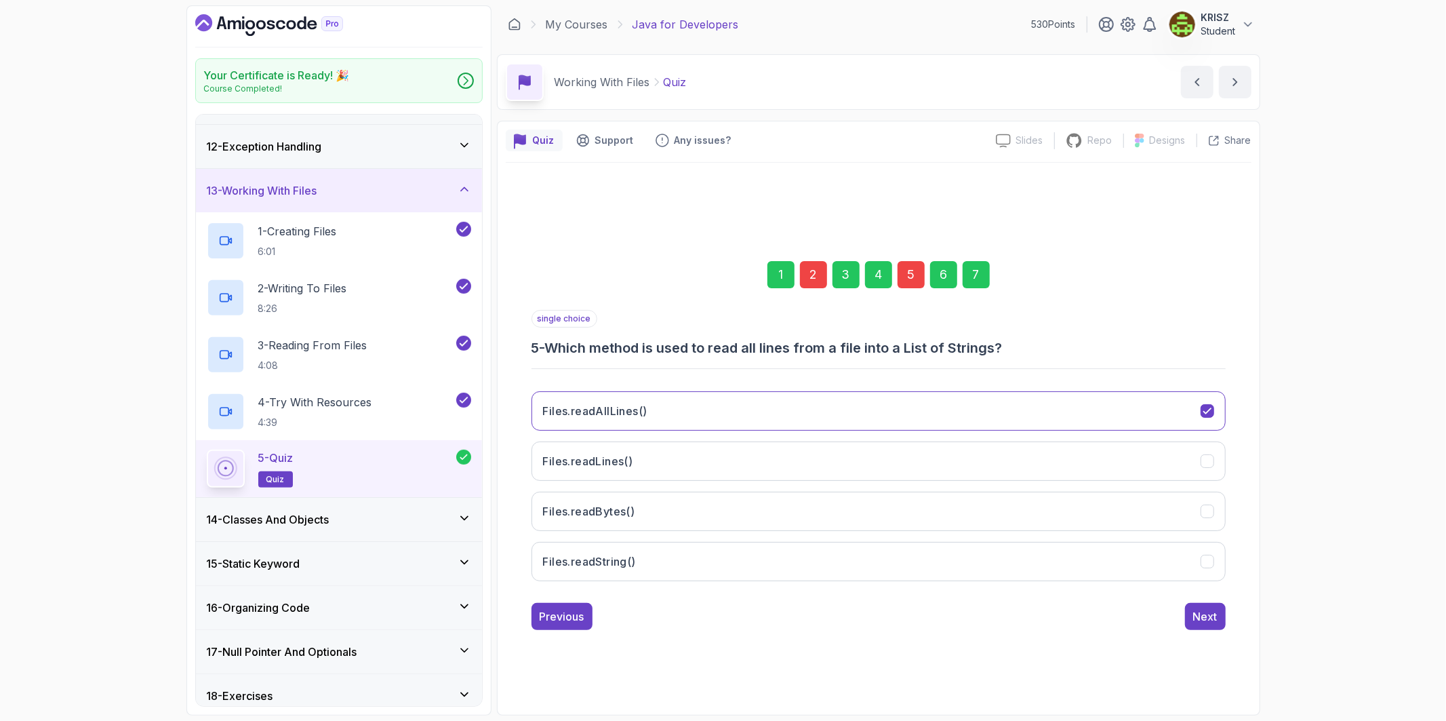
click at [968, 276] on div "7" at bounding box center [976, 274] width 27 height 27
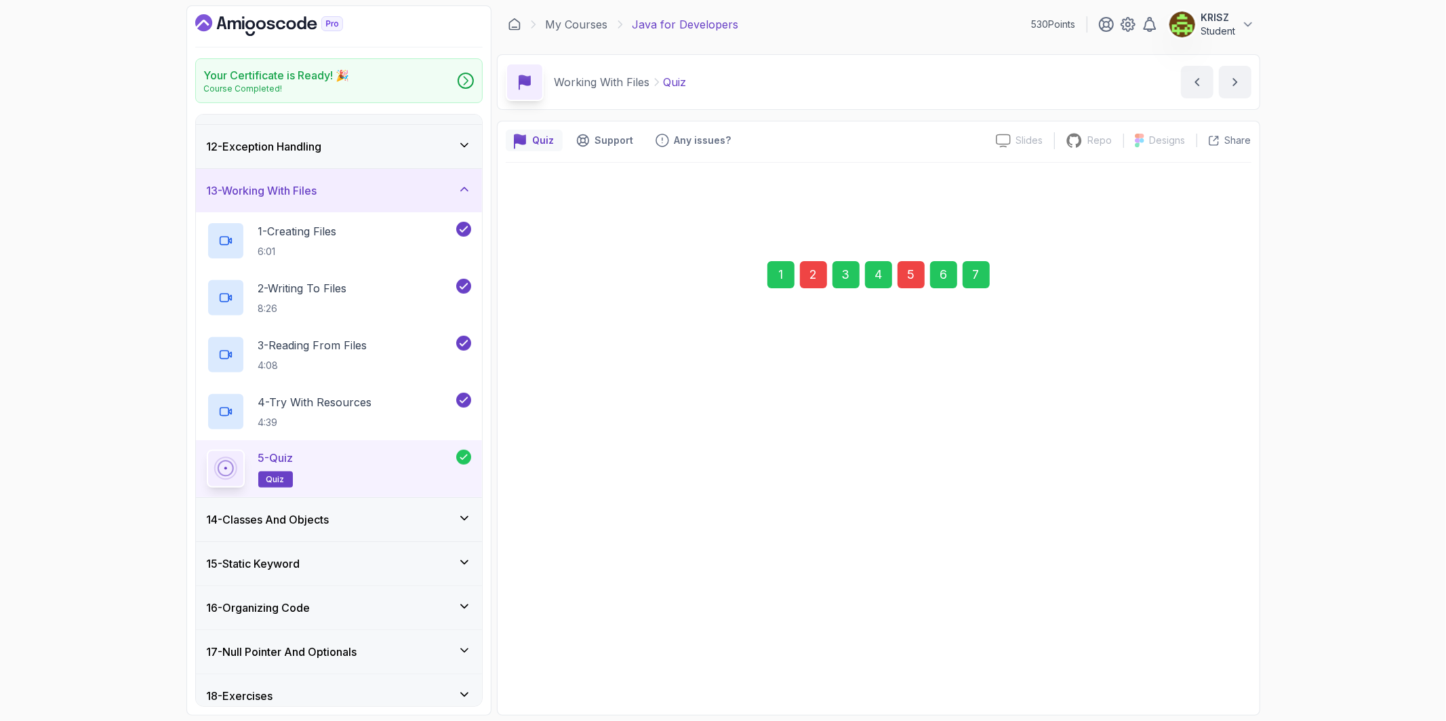
click at [1170, 619] on div "Submit Quiz" at bounding box center [1187, 616] width 62 height 16
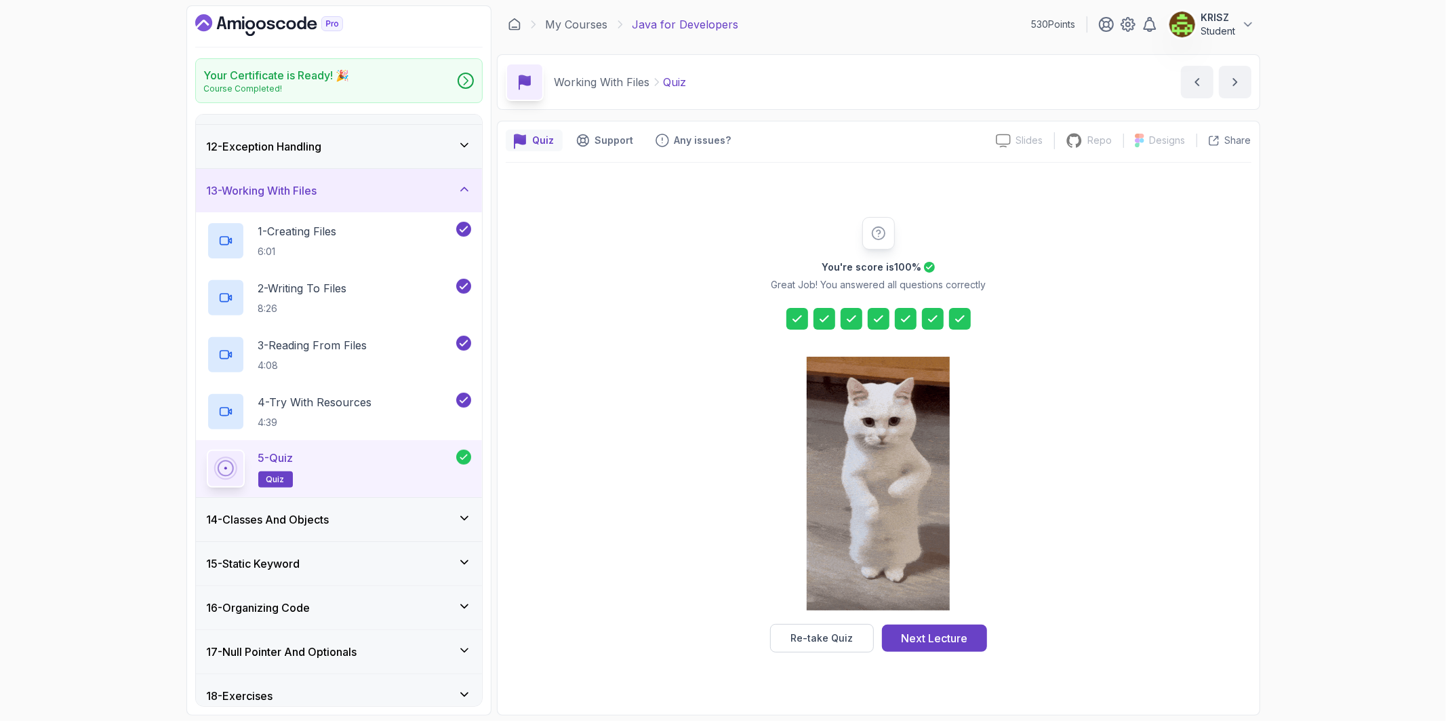
click at [446, 529] on div "14 - Classes And Objects" at bounding box center [339, 519] width 286 height 43
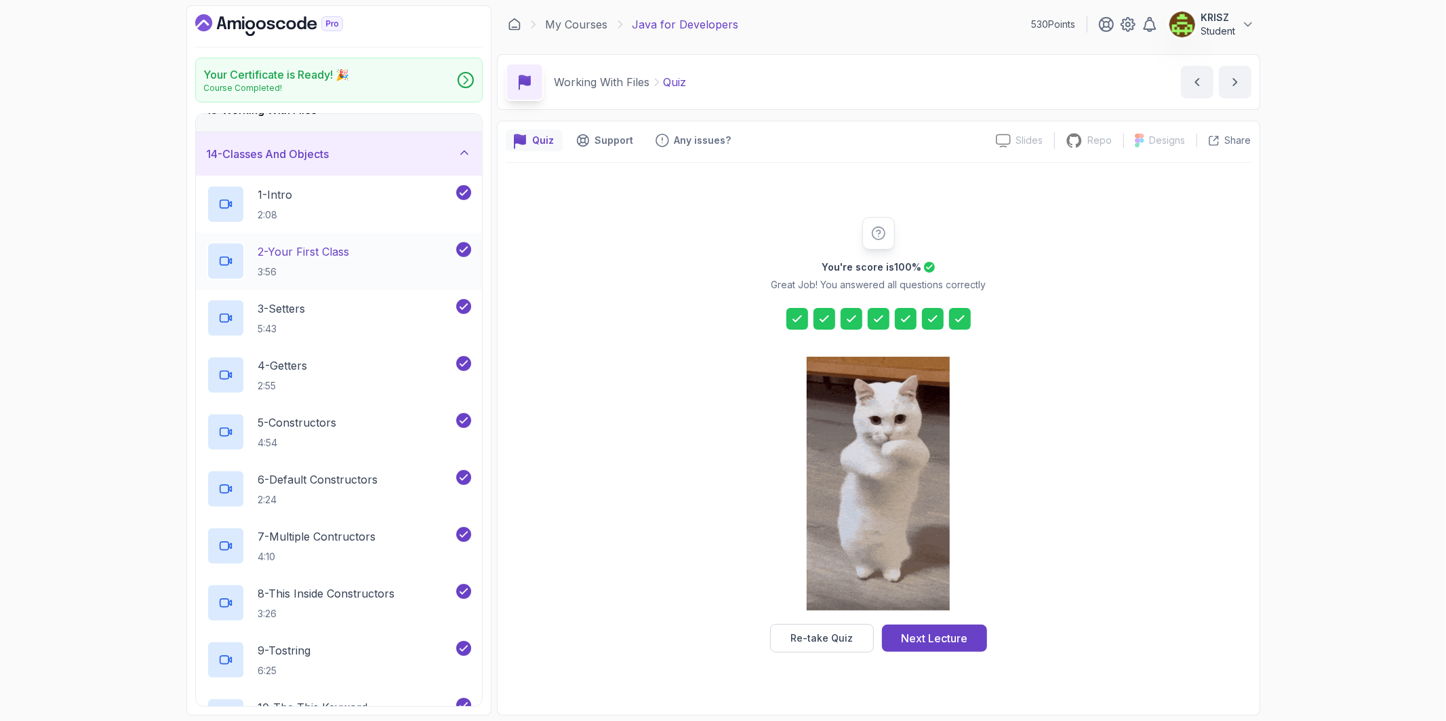
scroll to position [550, 0]
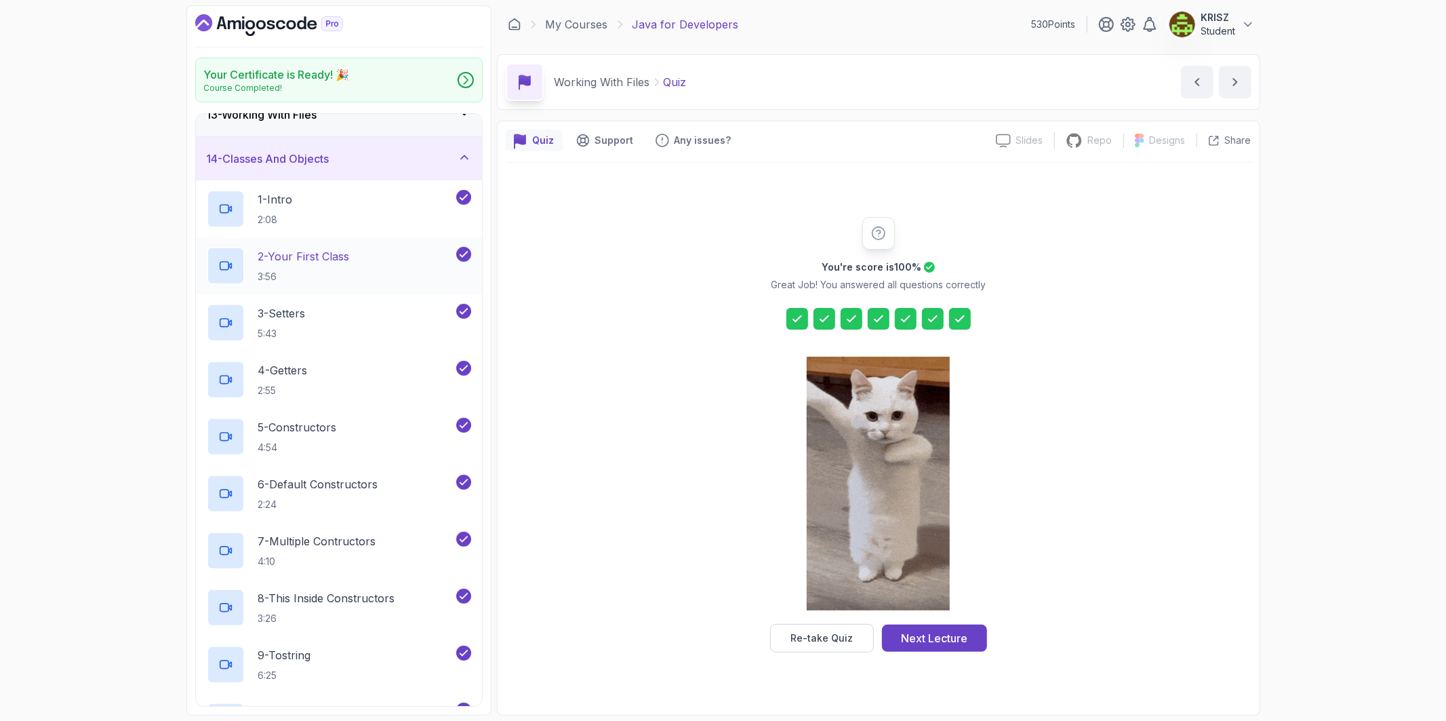
click at [336, 248] on div "2 - Your First Class 3:56" at bounding box center [330, 266] width 247 height 38
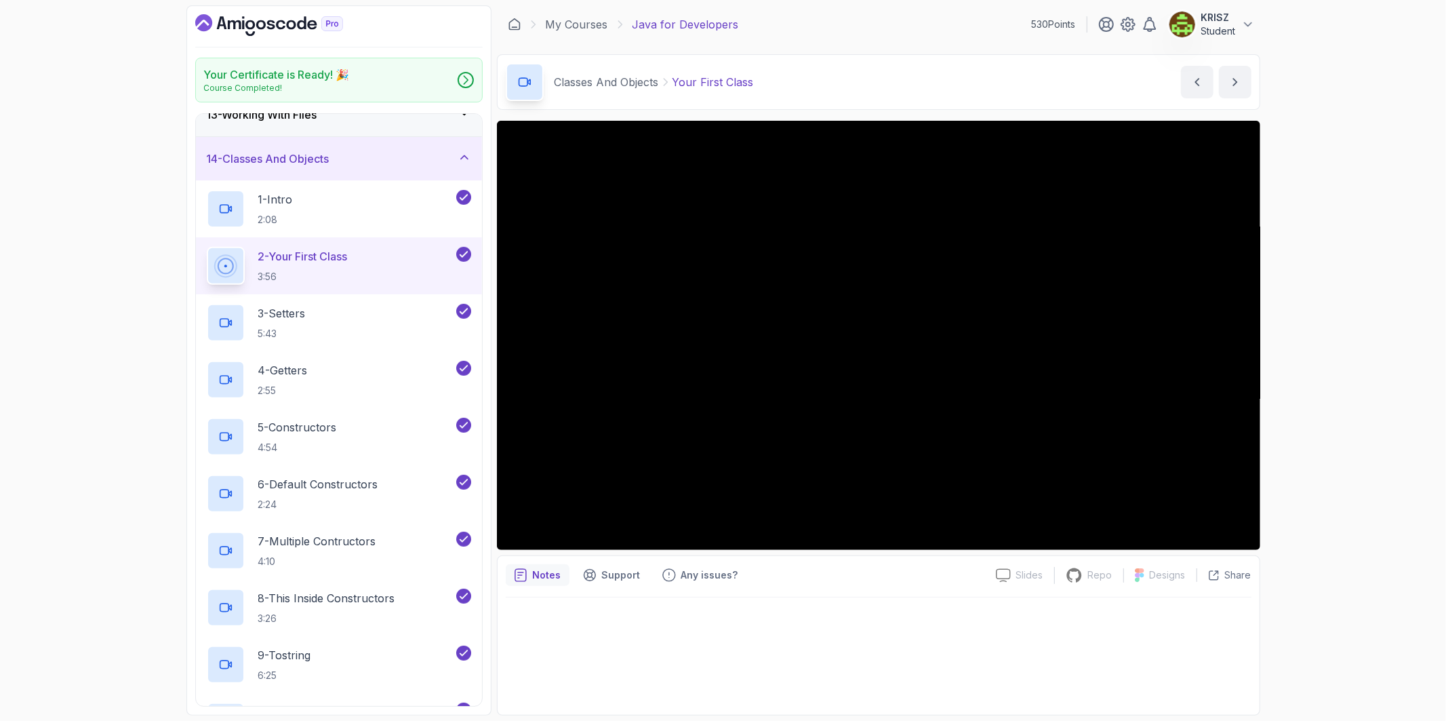
click at [1315, 418] on div "Your Certificate is Ready! 🎉 Course Completed! 1 - Intro 2 - Loops 3 - If State…" at bounding box center [723, 360] width 1446 height 721
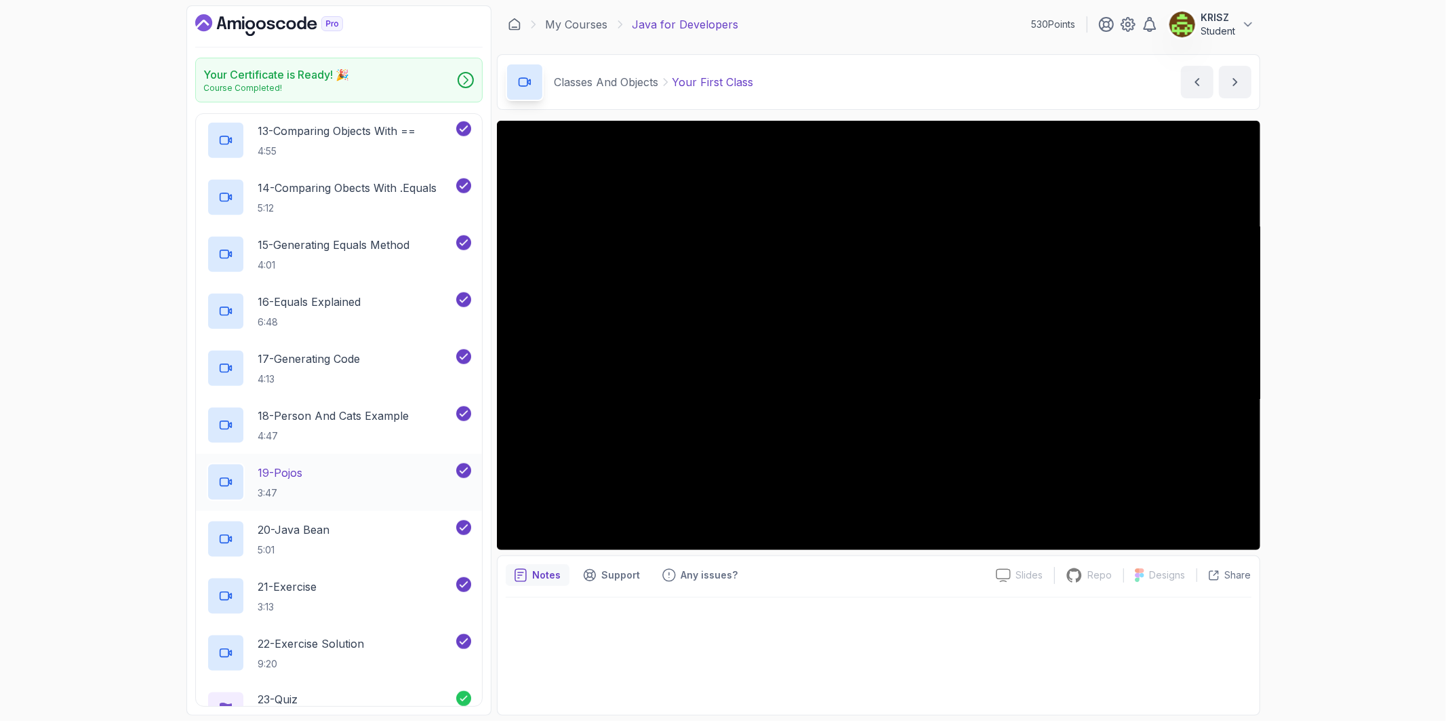
scroll to position [1303, 0]
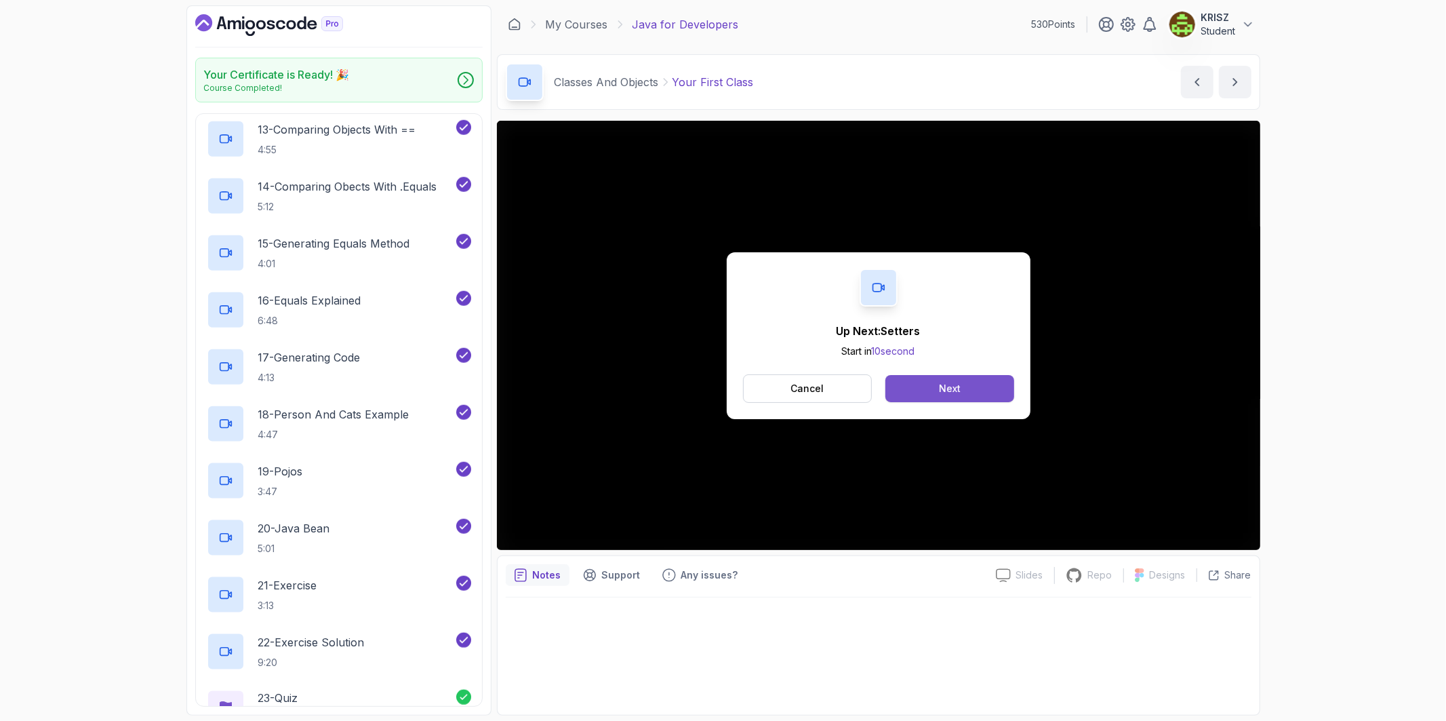
click at [957, 385] on div "Next" at bounding box center [950, 389] width 22 height 14
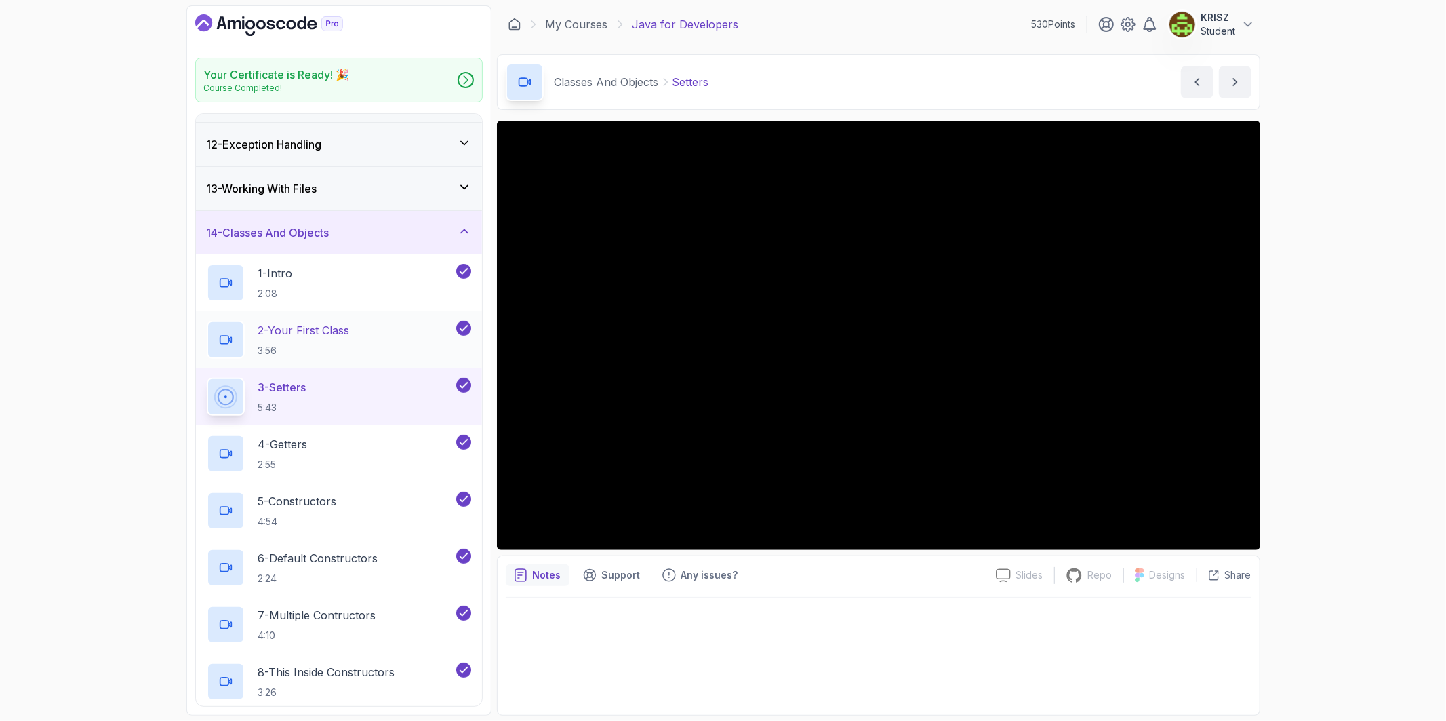
scroll to position [475, 0]
click at [408, 417] on div "3 - Setters 5:43" at bounding box center [330, 398] width 247 height 38
click at [408, 410] on div "3 - Setters 5:43" at bounding box center [330, 398] width 247 height 38
click at [391, 348] on div "2 - Your First Class 3:56" at bounding box center [330, 341] width 247 height 38
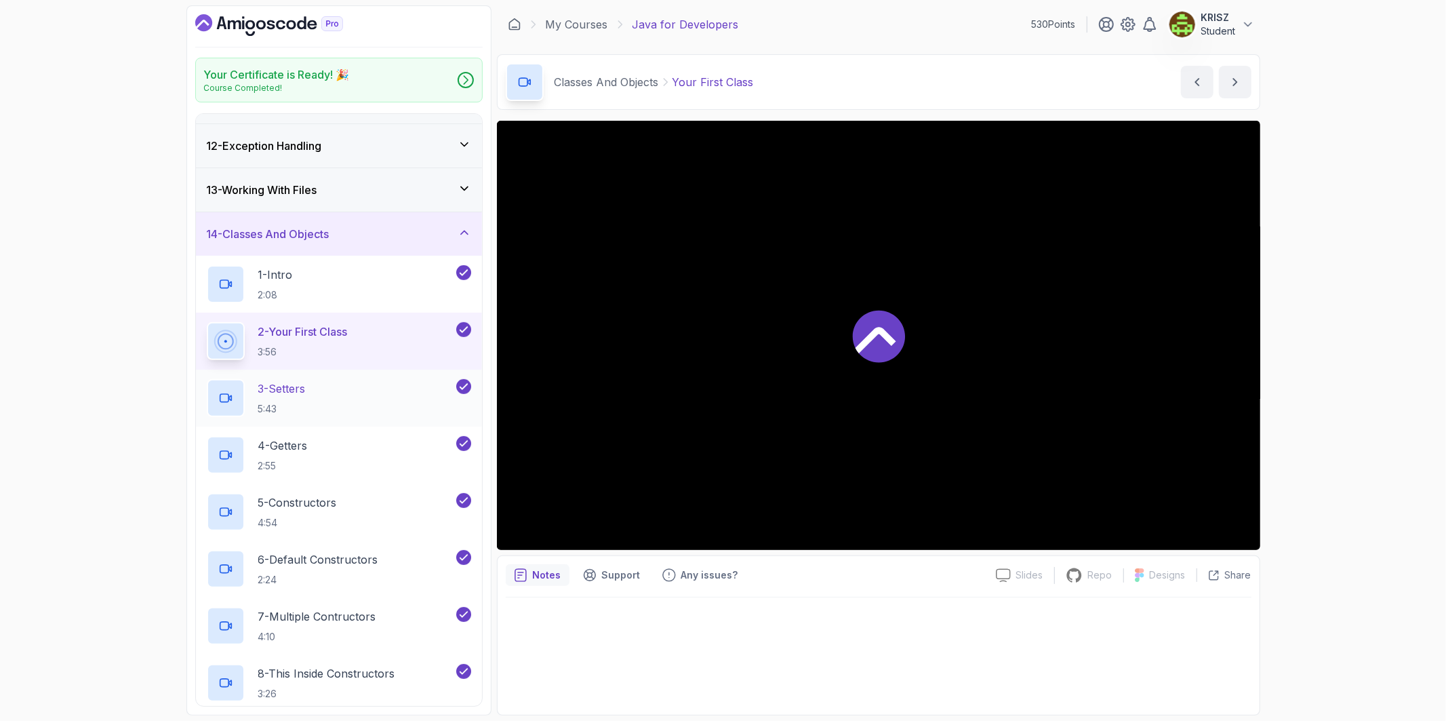
click at [374, 395] on div "3 - Setters 5:43" at bounding box center [330, 398] width 247 height 38
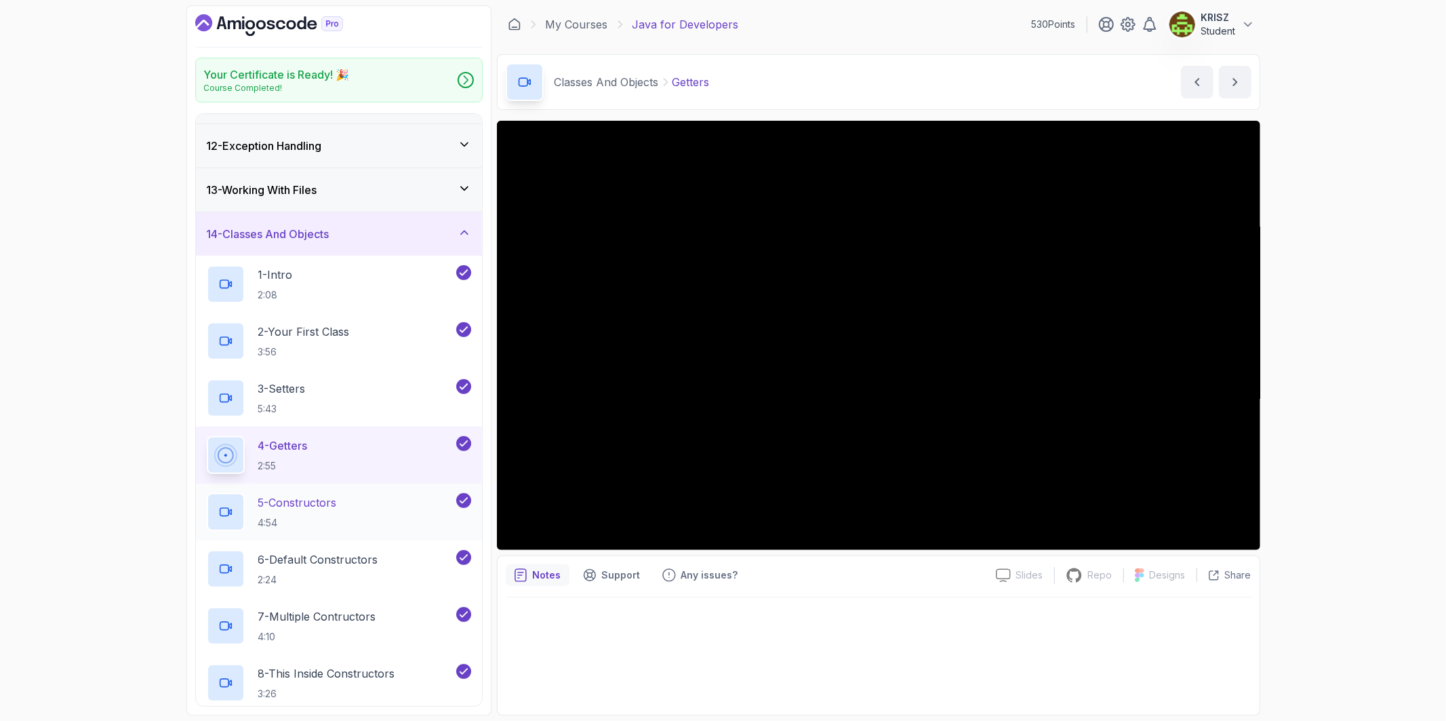
click at [383, 505] on div "5 - Constructors 4:54" at bounding box center [330, 512] width 247 height 38
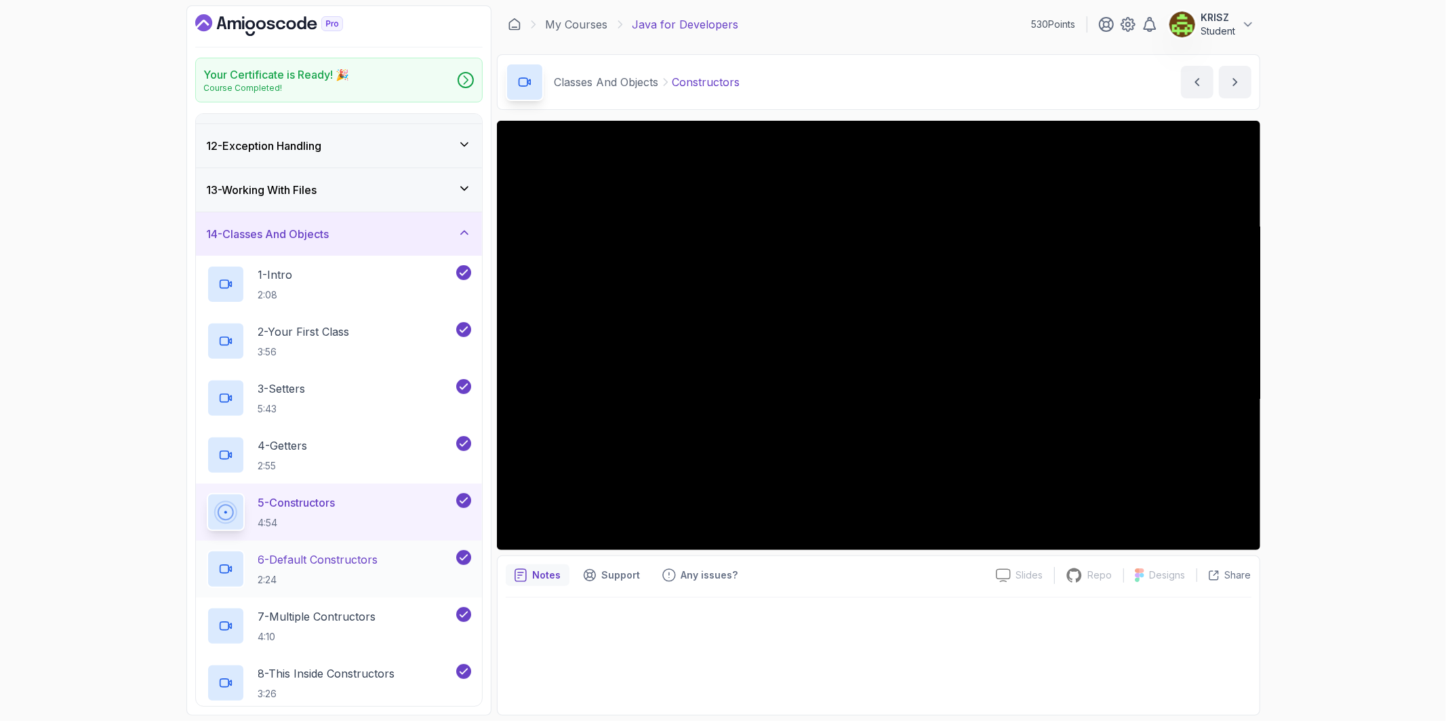
click at [385, 566] on div "6 - Default Constructors 2:24" at bounding box center [330, 569] width 247 height 38
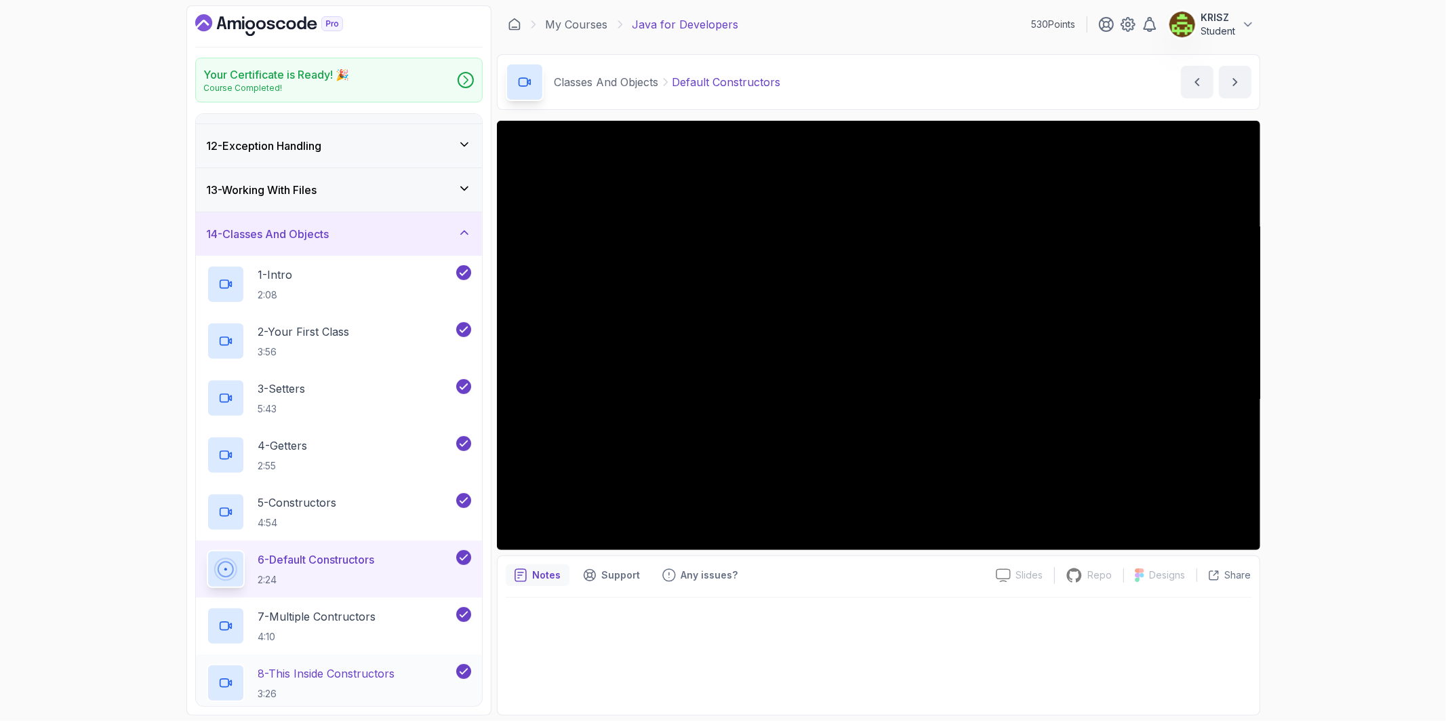
click at [414, 663] on div "8 - This Inside Constructors 3:26" at bounding box center [339, 682] width 286 height 57
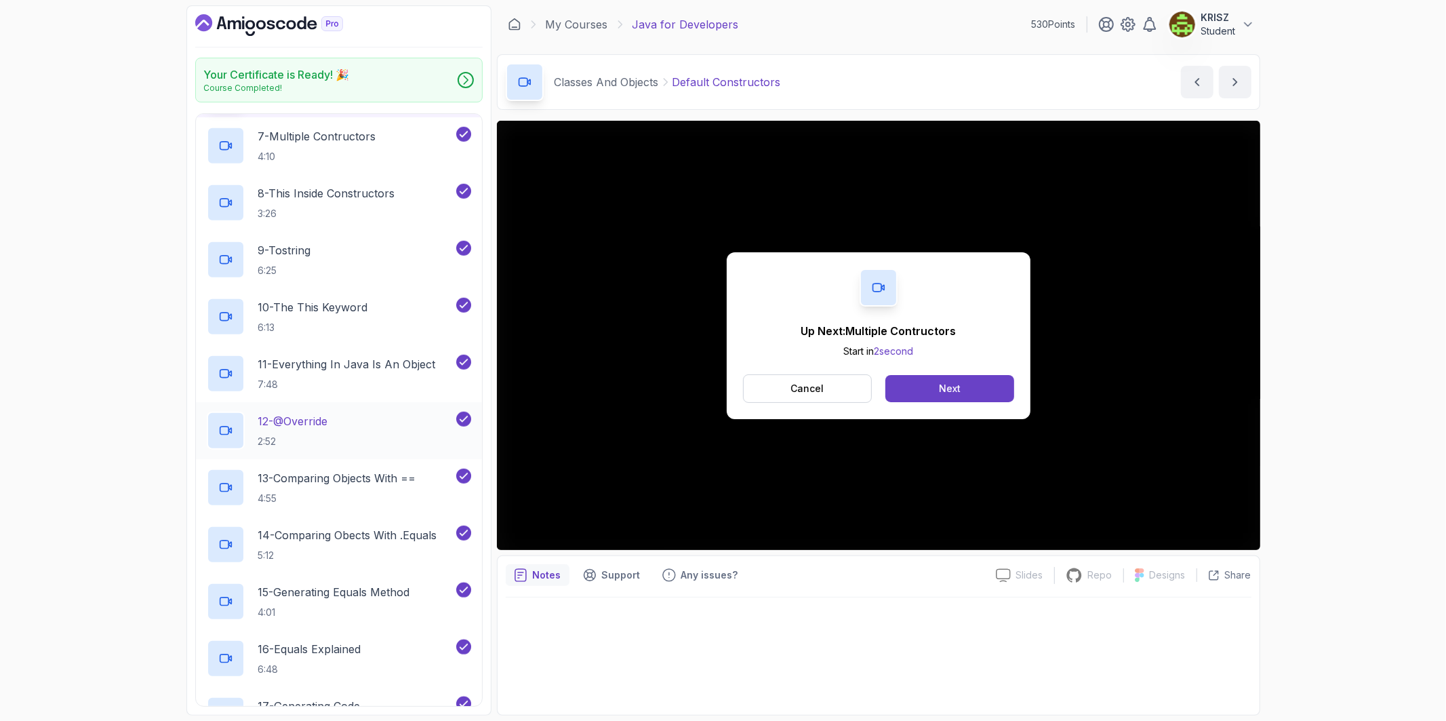
scroll to position [953, 0]
click at [364, 266] on div "9 - Tostring 6:25" at bounding box center [330, 262] width 247 height 38
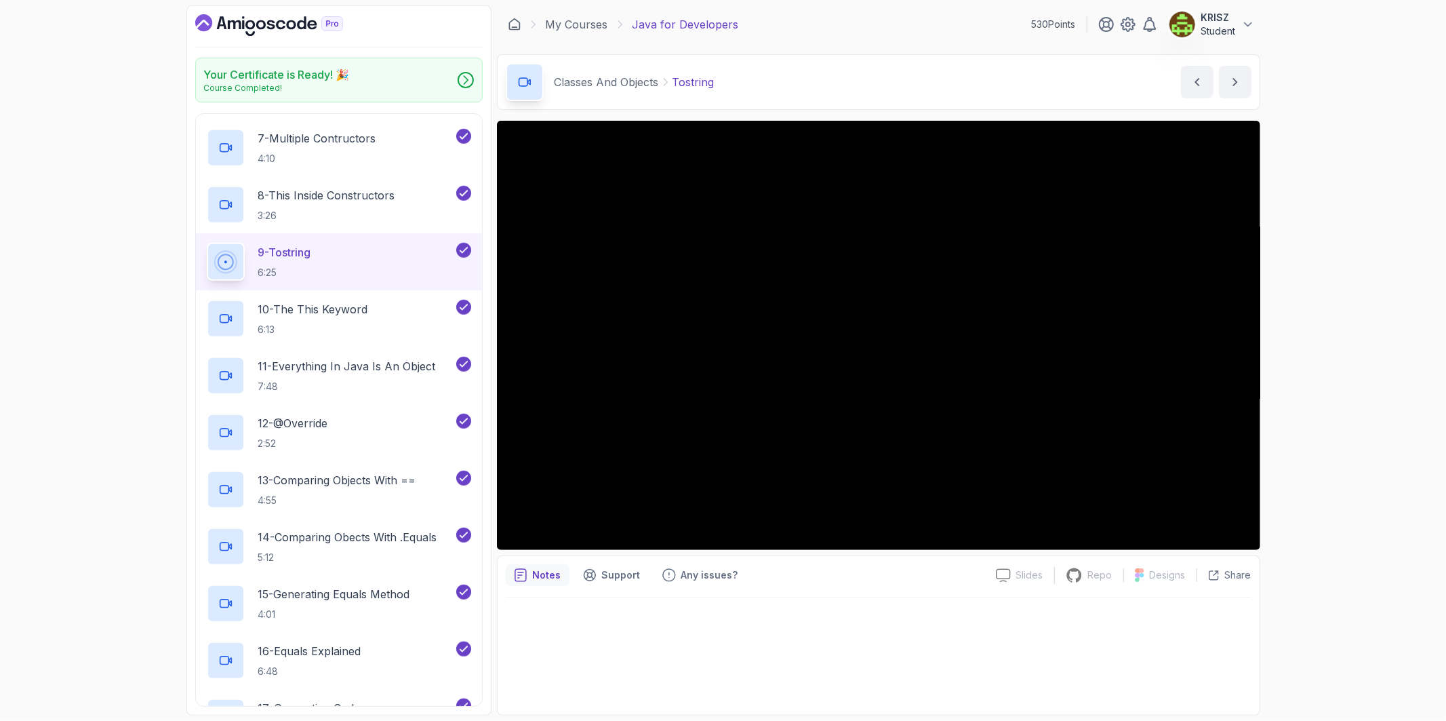
click at [1319, 485] on div "Your Certificate is Ready! 🎉 Course Completed! 1 - Intro 2 - Loops 3 - If State…" at bounding box center [723, 360] width 1446 height 721
click at [361, 330] on p "6:13" at bounding box center [313, 330] width 110 height 14
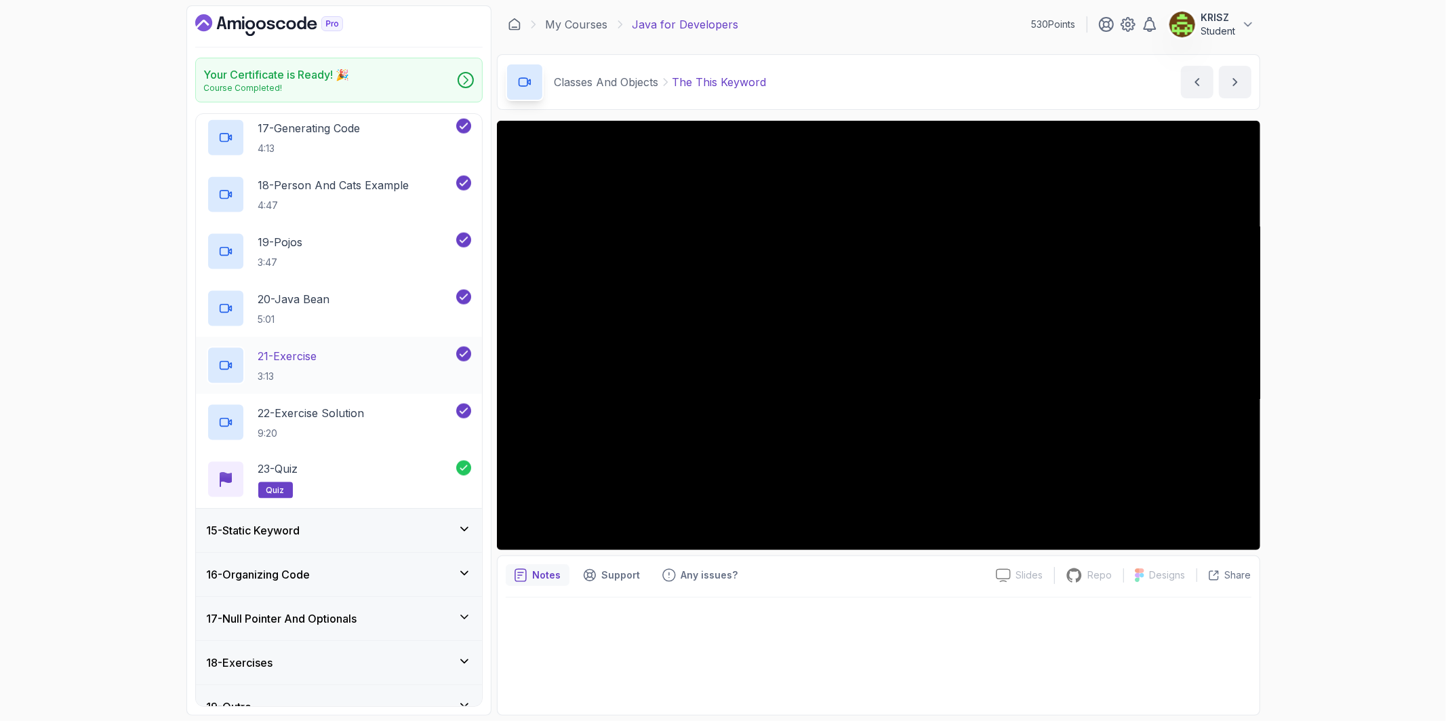
scroll to position [1555, 0]
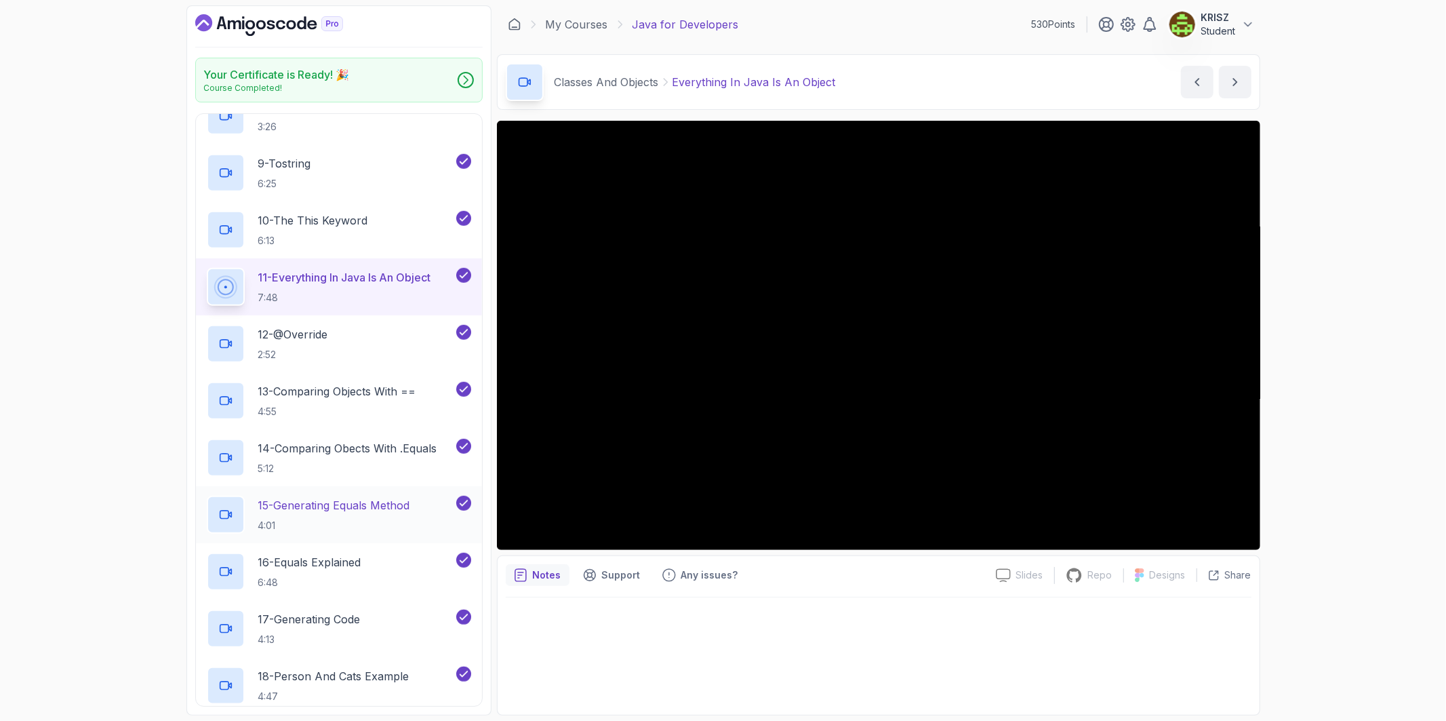
scroll to position [1028, 0]
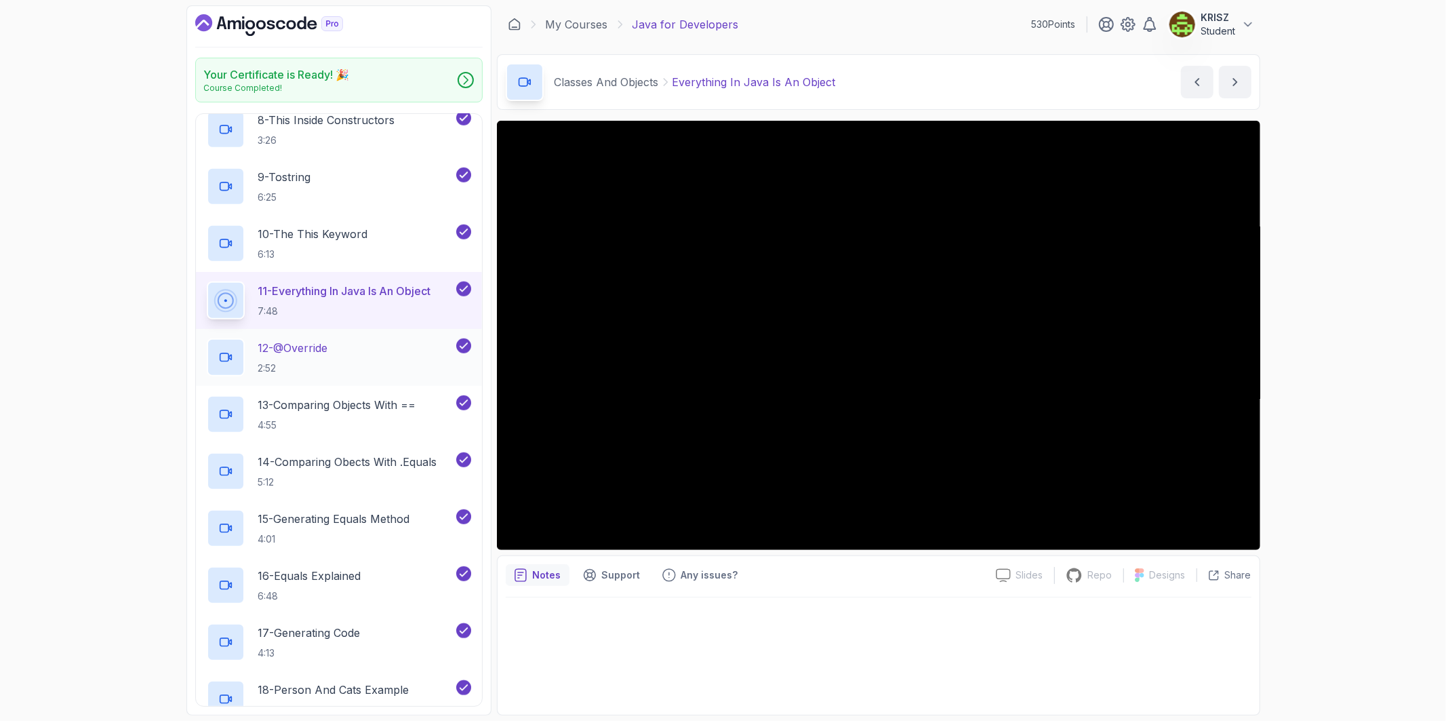
click at [338, 353] on div "12 - @Override 2:52" at bounding box center [330, 357] width 247 height 38
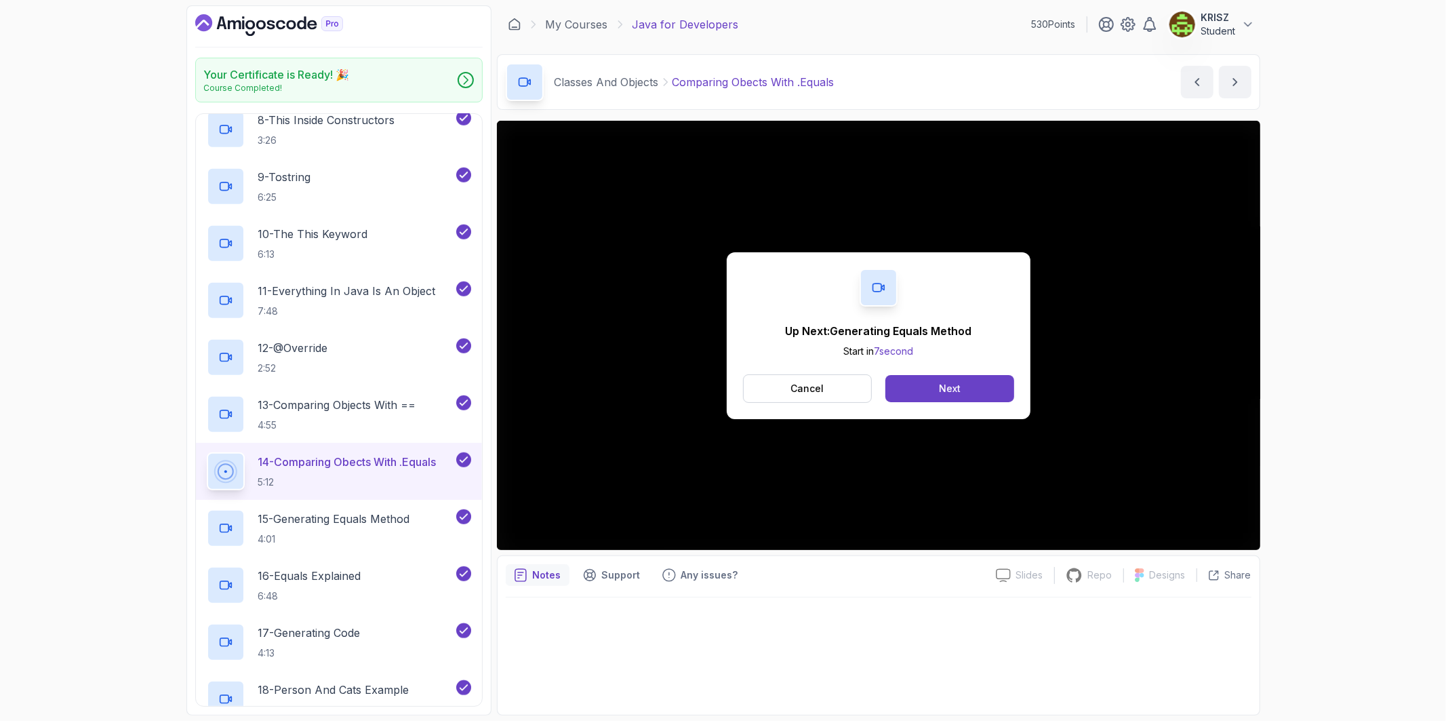
click at [304, 459] on p "14 - Comparing Obects With .Equals" at bounding box center [347, 462] width 178 height 16
click at [756, 389] on button "Cancel" at bounding box center [808, 388] width 130 height 28
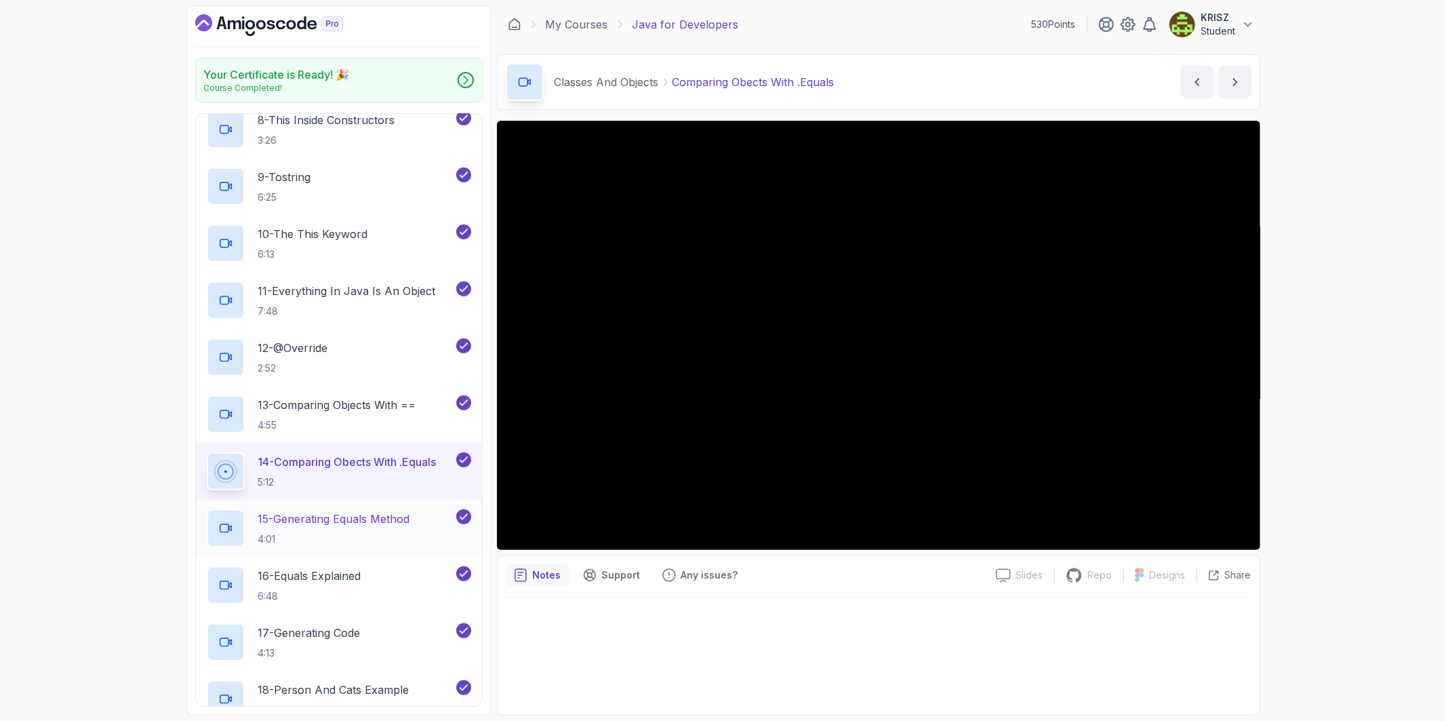
click at [344, 526] on p "15 - Generating Equals Method" at bounding box center [334, 519] width 152 height 16
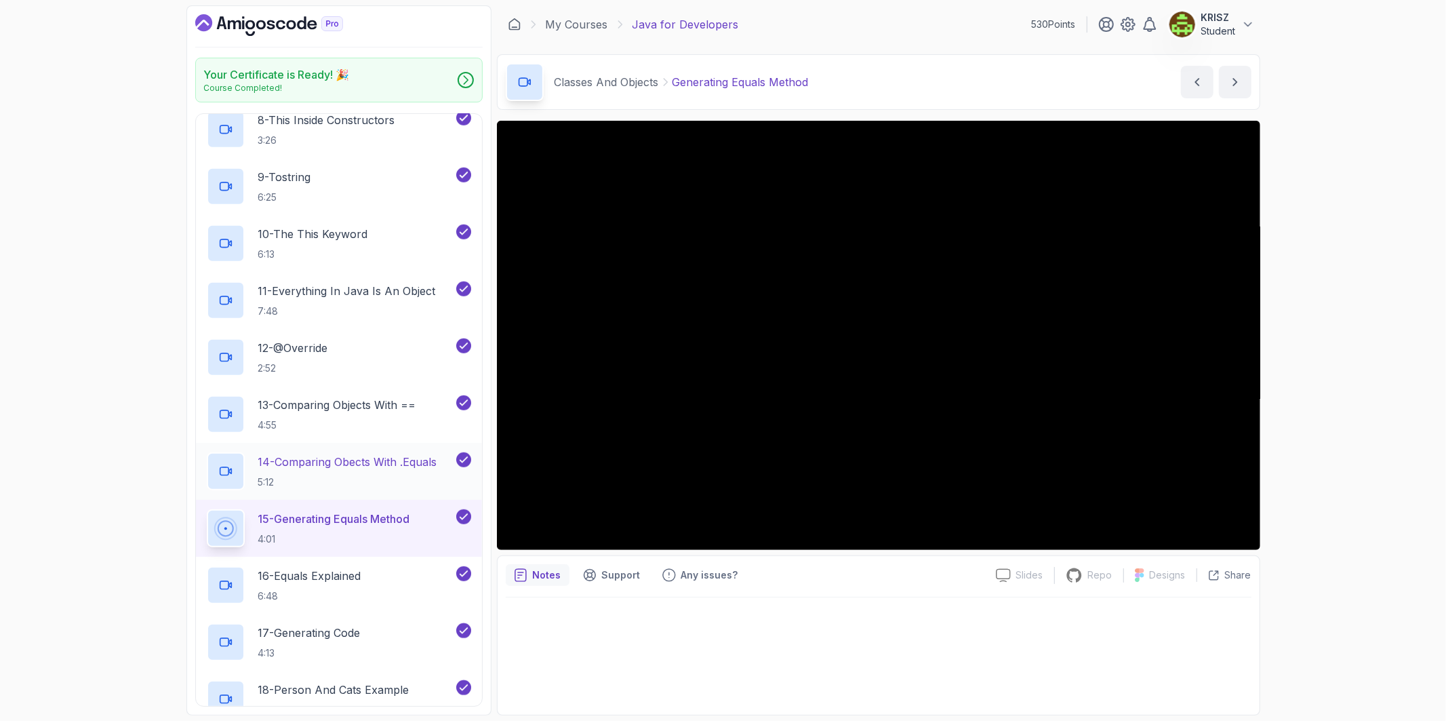
click at [400, 469] on p "14 - Comparing Obects With .Equals" at bounding box center [347, 462] width 179 height 16
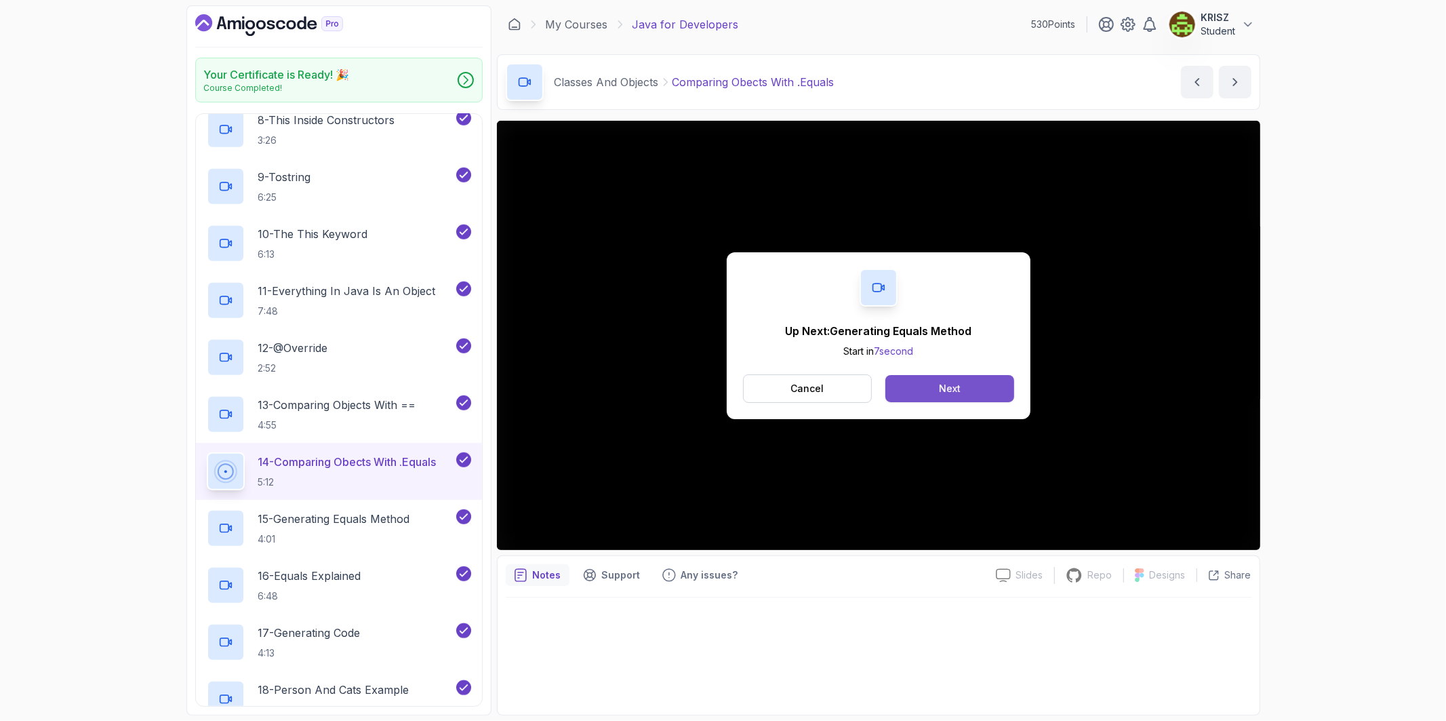
click at [912, 386] on button "Next" at bounding box center [950, 388] width 128 height 27
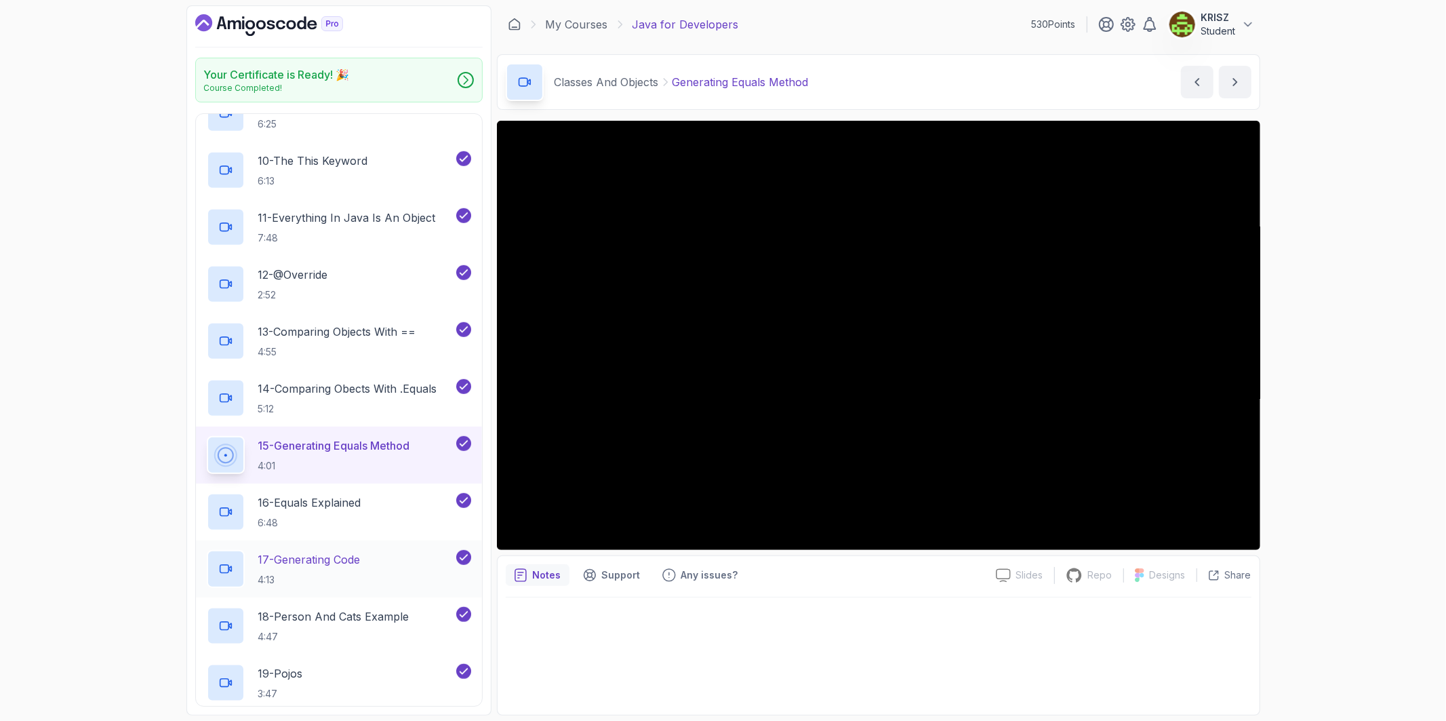
scroll to position [1103, 0]
click at [370, 514] on div "16 - Equals Explained 6:48" at bounding box center [330, 510] width 247 height 38
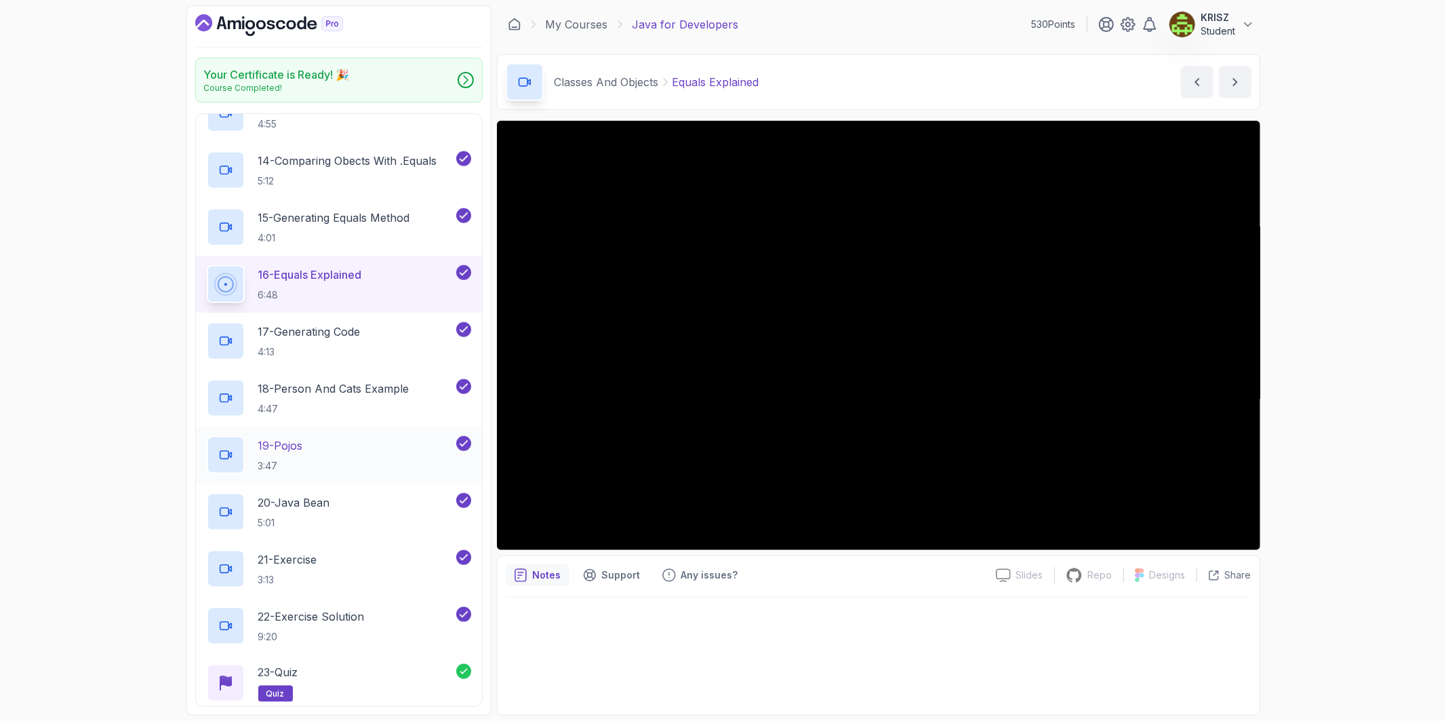
scroll to position [1330, 0]
click at [335, 452] on div "19 - Pojos 3:47" at bounding box center [330, 454] width 247 height 38
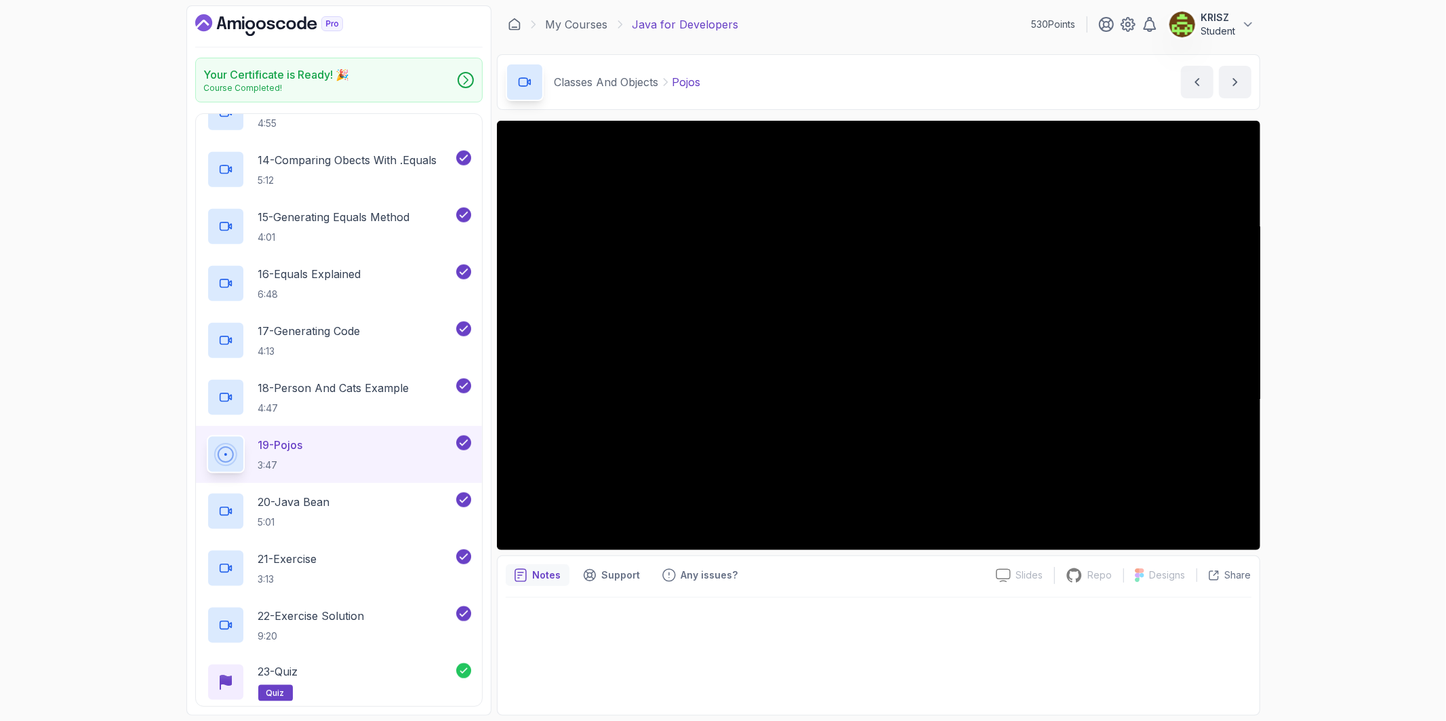
click at [1341, 435] on div "Your Certificate is Ready! 🎉 Course Completed! 1 - Intro 2 - Loops 3 - If State…" at bounding box center [723, 360] width 1446 height 721
click at [330, 505] on p "20 - Java Bean" at bounding box center [294, 502] width 72 height 16
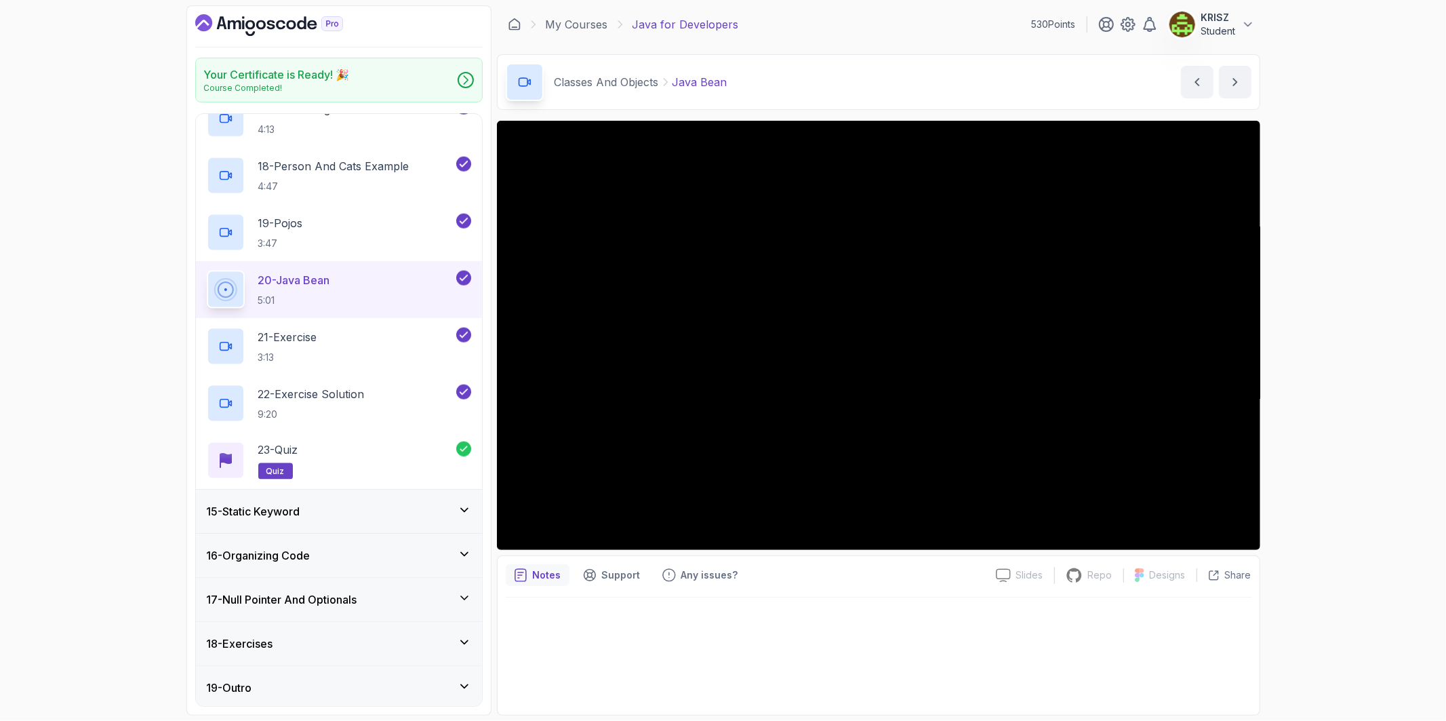
scroll to position [1555, 0]
click at [362, 333] on div "21 - Exercise 3:13" at bounding box center [330, 343] width 247 height 38
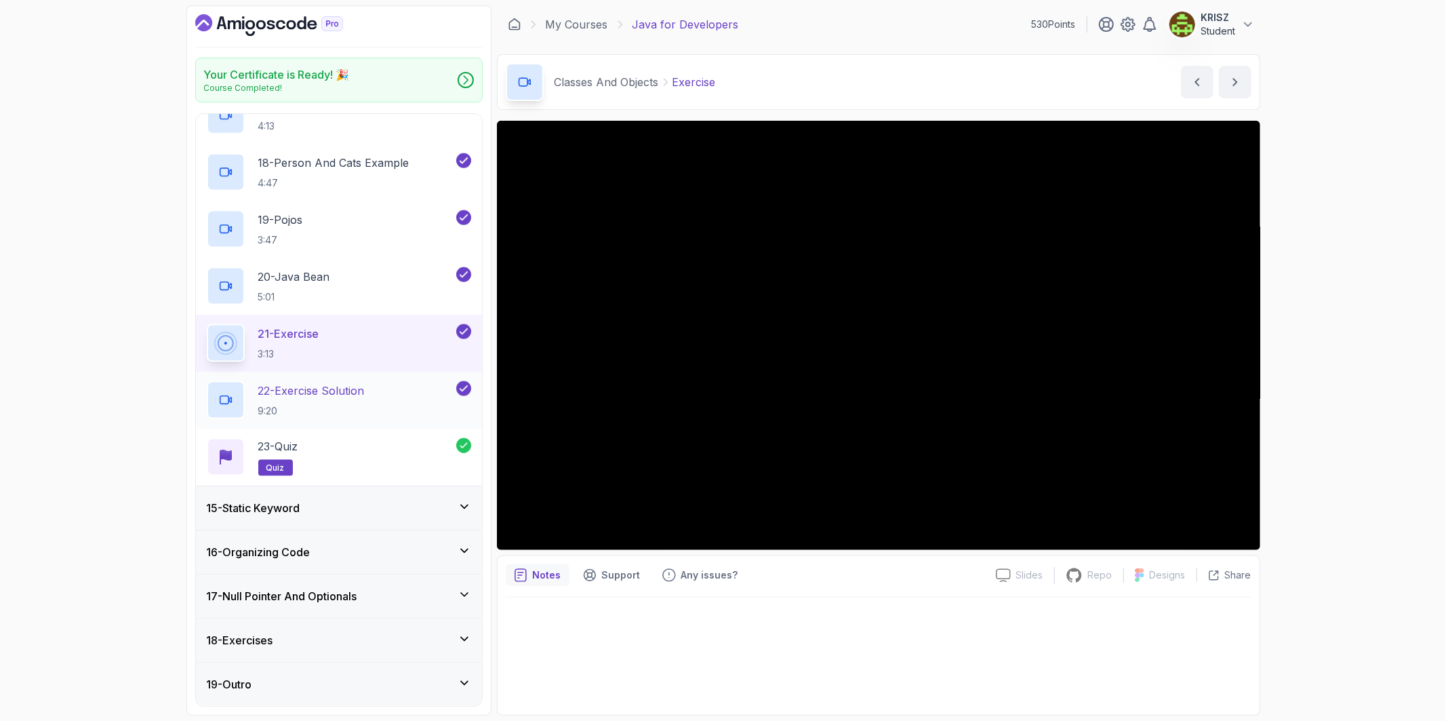
click at [381, 408] on div "22 - Exercise Solution 9:20" at bounding box center [330, 400] width 247 height 38
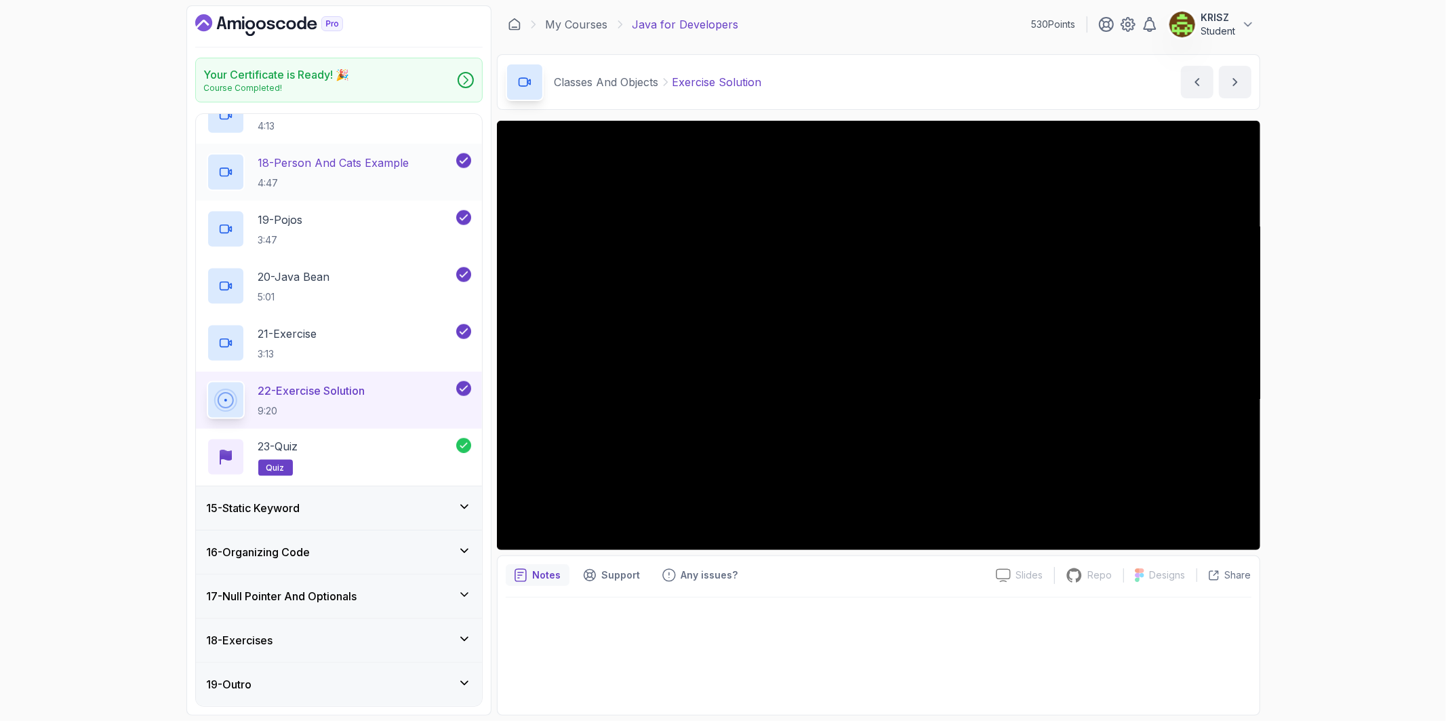
click at [346, 177] on p "4:47" at bounding box center [333, 183] width 151 height 14
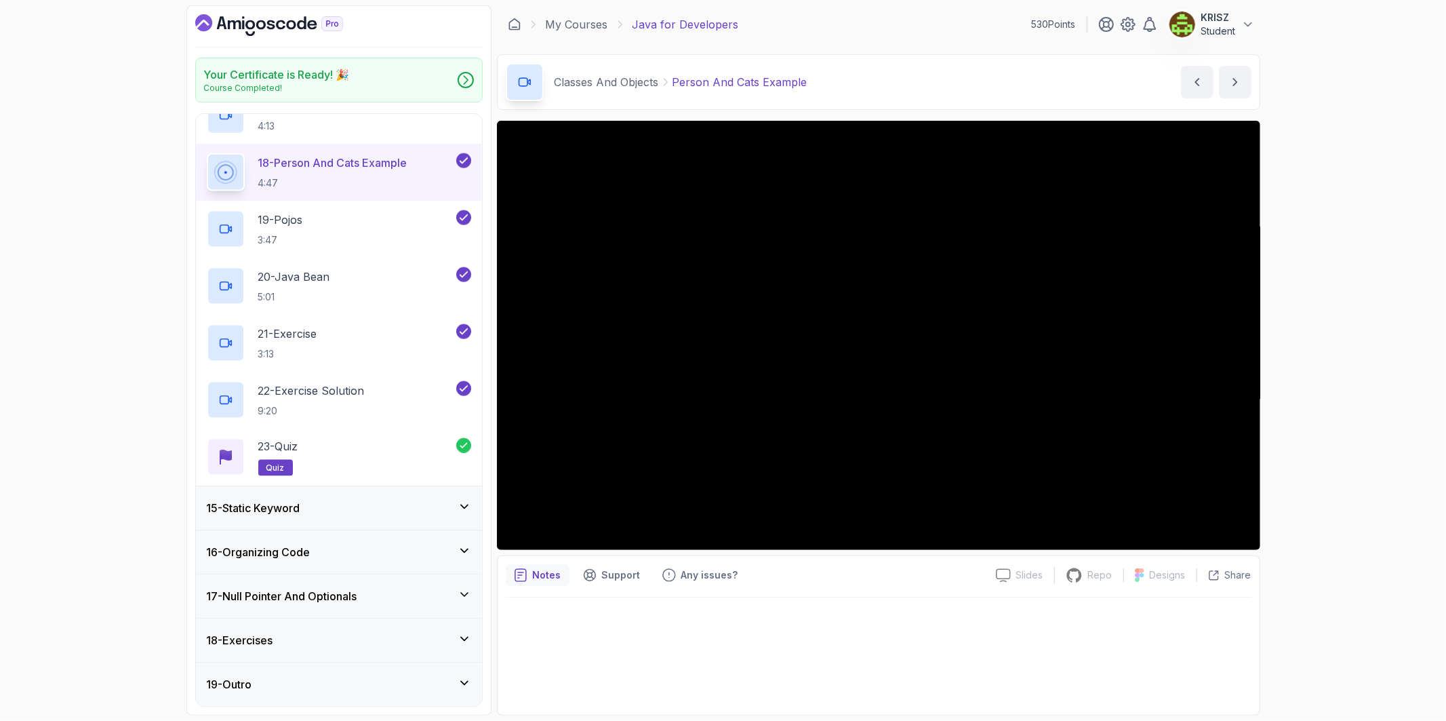
click at [374, 507] on div "15 - Static Keyword" at bounding box center [339, 508] width 264 height 16
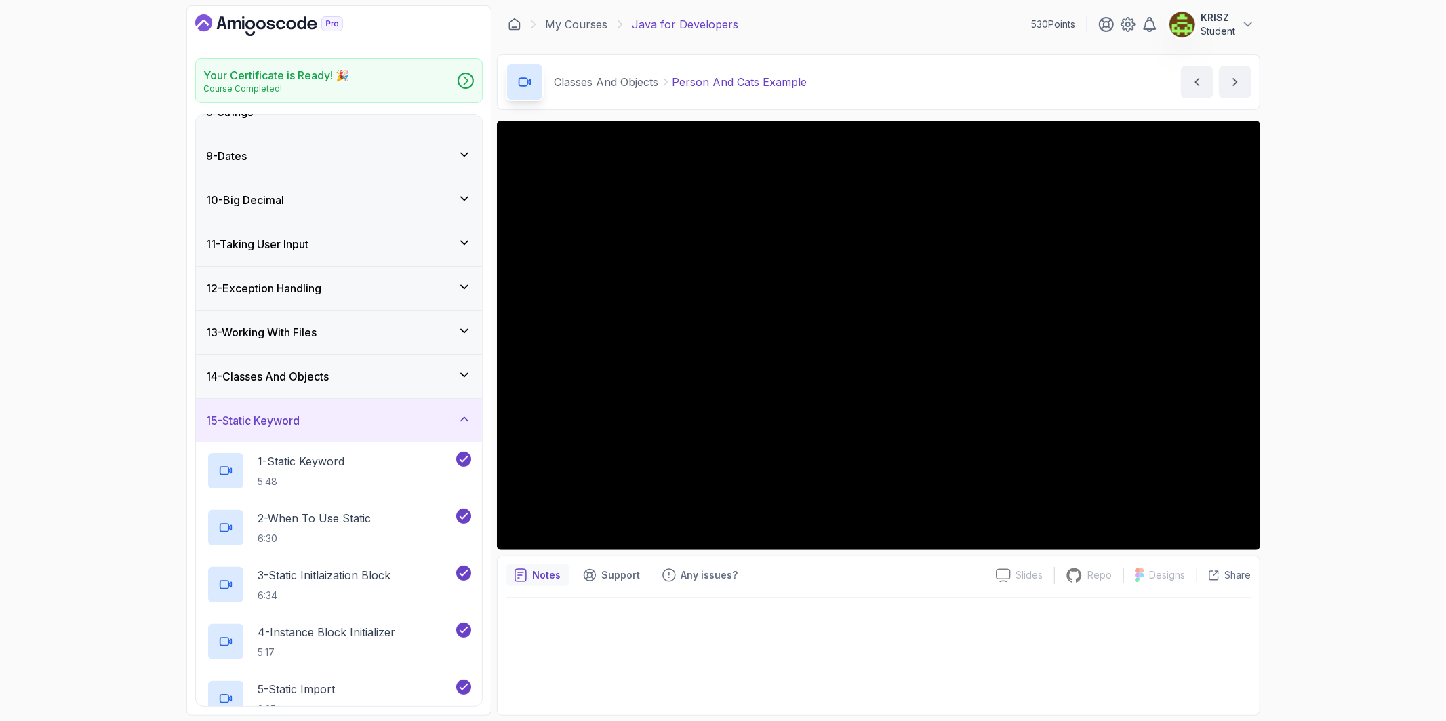
scroll to position [397, 0]
